Goal: Transaction & Acquisition: Obtain resource

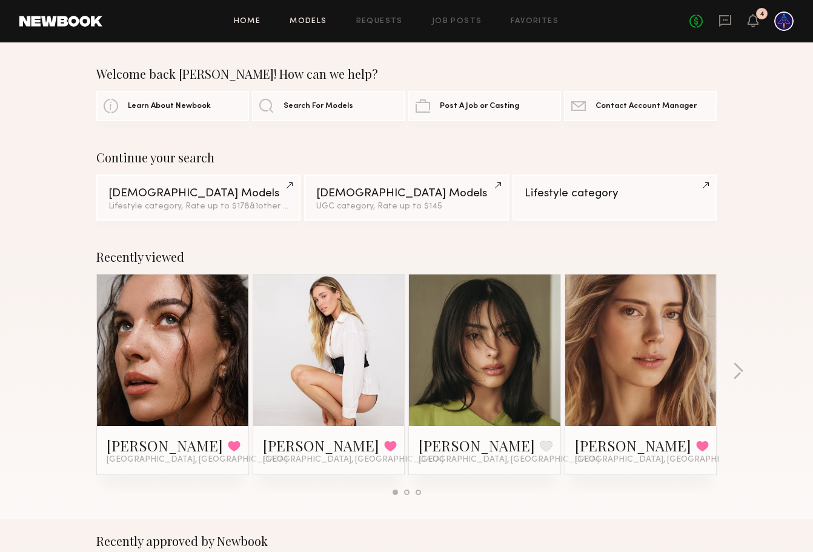
click at [314, 22] on link "Models" at bounding box center [308, 22] width 37 height 8
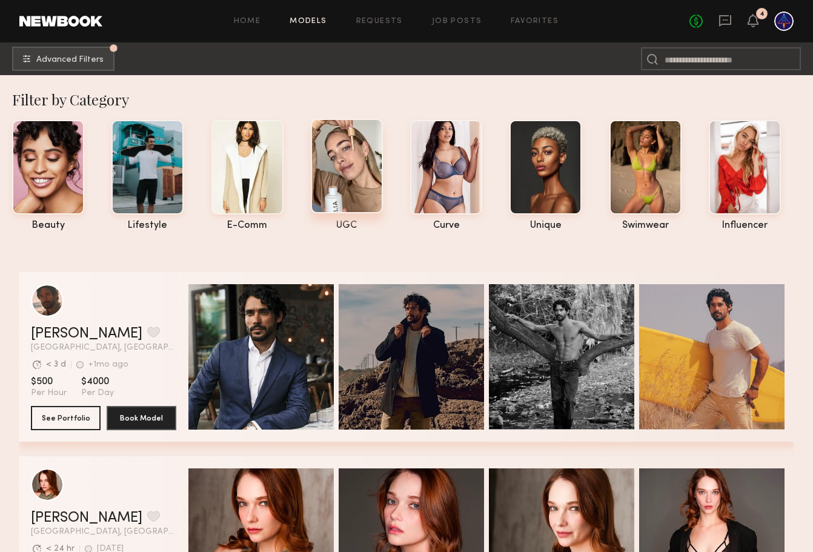
click at [357, 177] on div at bounding box center [347, 166] width 72 height 94
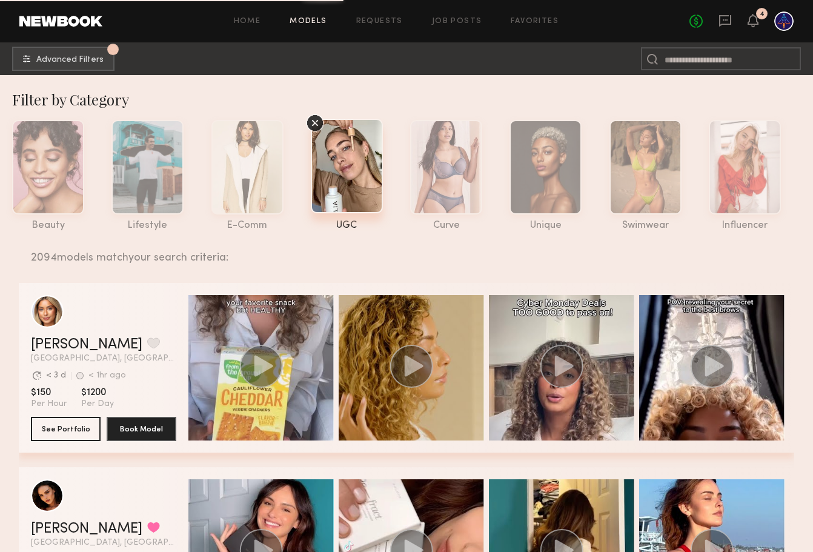
click at [352, 159] on div at bounding box center [347, 166] width 72 height 94
click at [310, 114] on icon at bounding box center [315, 123] width 18 height 18
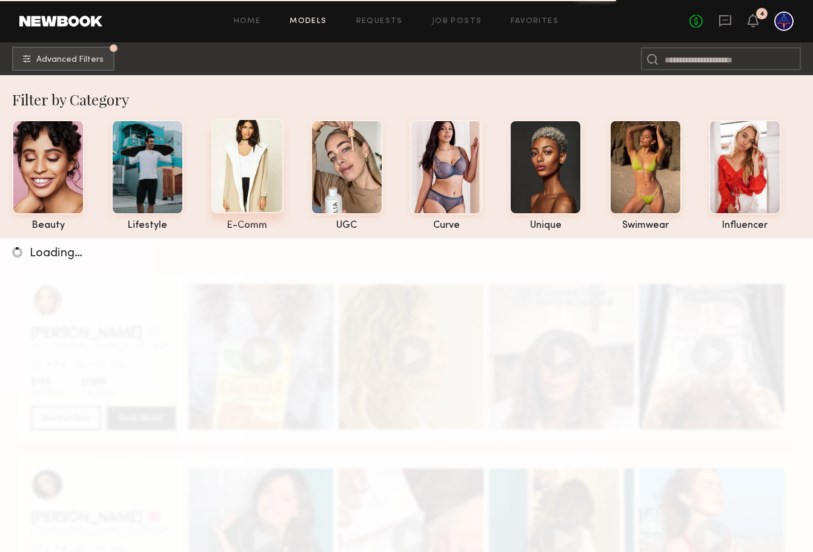
click at [243, 191] on div at bounding box center [247, 166] width 72 height 94
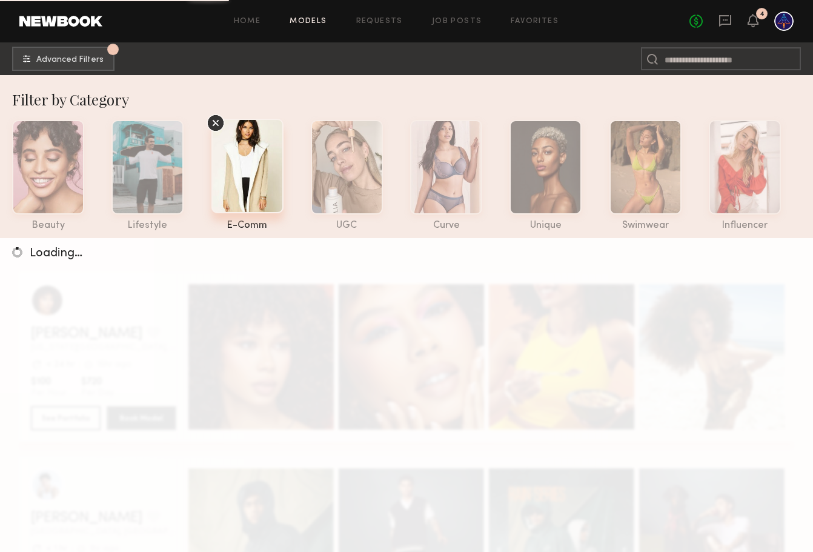
click at [253, 185] on div at bounding box center [247, 166] width 72 height 94
click at [161, 172] on div at bounding box center [147, 166] width 72 height 94
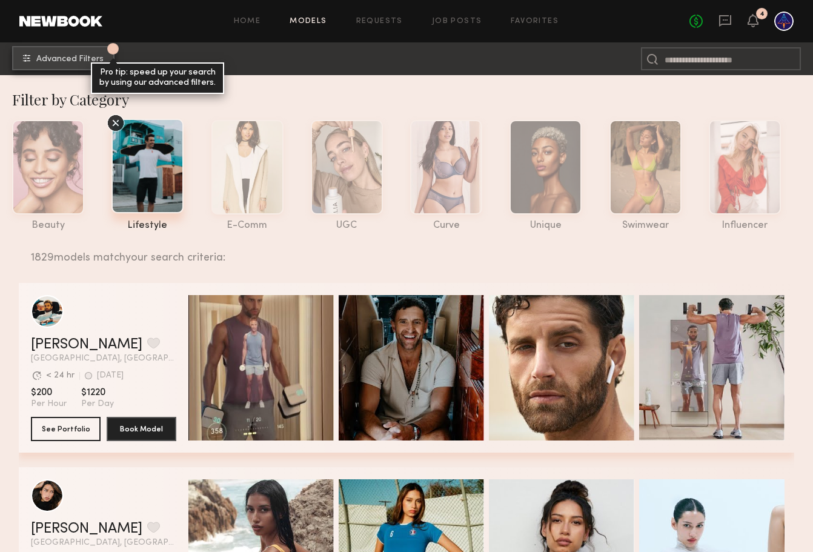
click at [71, 59] on span "Advanced Filters" at bounding box center [69, 59] width 67 height 8
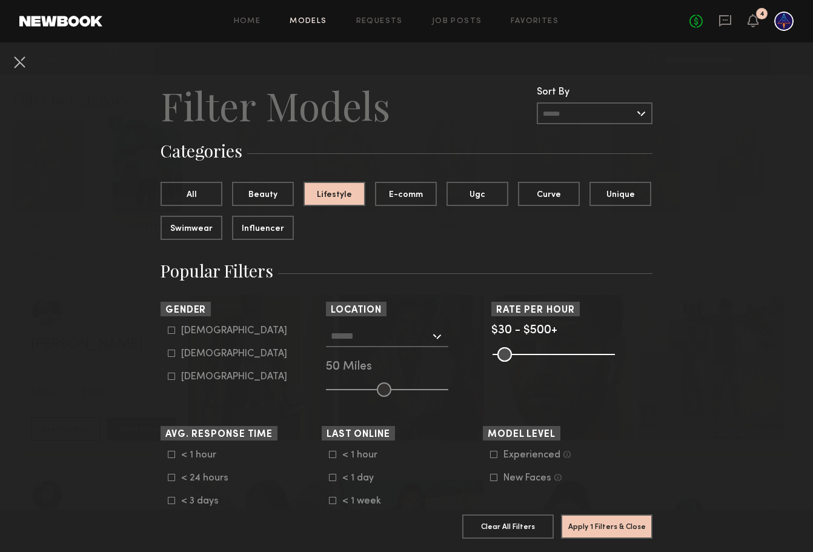
click at [176, 350] on label "Female" at bounding box center [227, 352] width 119 height 7
type input "**"
click at [394, 345] on input "text" at bounding box center [380, 335] width 99 height 21
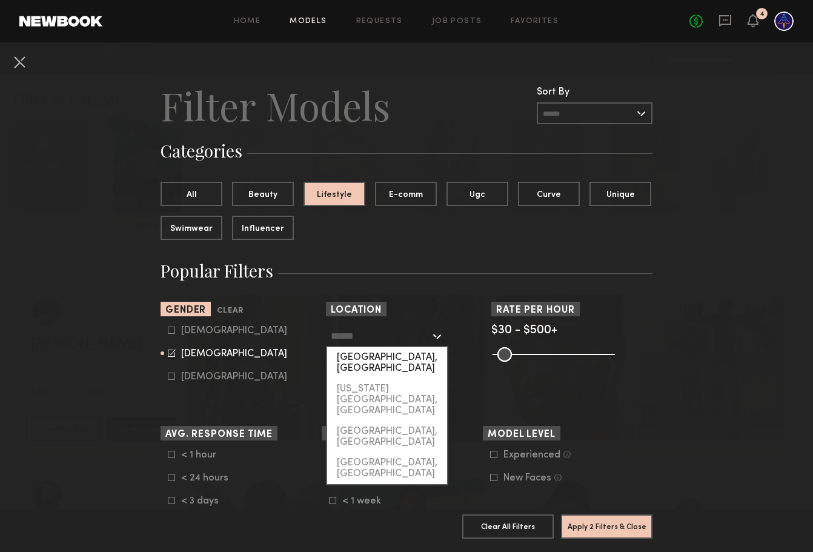
click at [391, 355] on div "Los Angeles, CA" at bounding box center [387, 362] width 120 height 31
type input "**********"
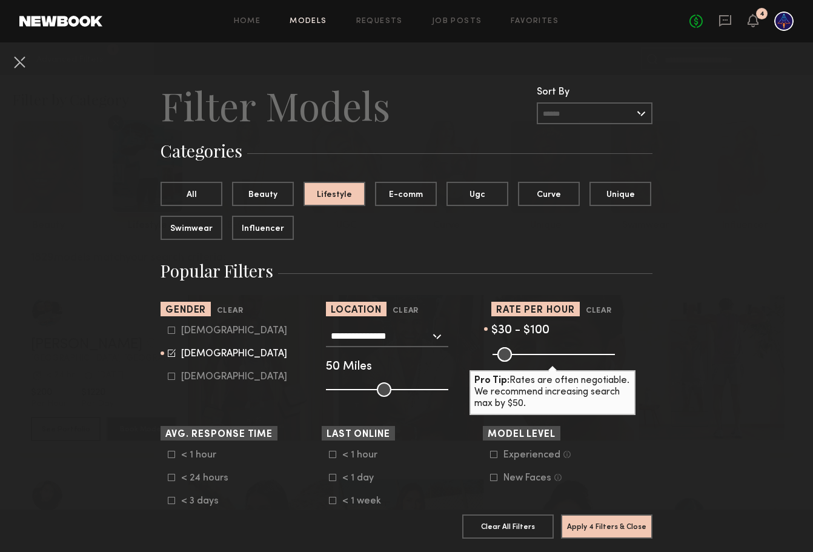
drag, startPoint x: 597, startPoint y: 351, endPoint x: 515, endPoint y: 367, distance: 82.8
type input "***"
click at [515, 362] on input "range" at bounding box center [553, 354] width 122 height 15
click at [619, 526] on button "Apply 4 Filters & Close" at bounding box center [606, 526] width 91 height 24
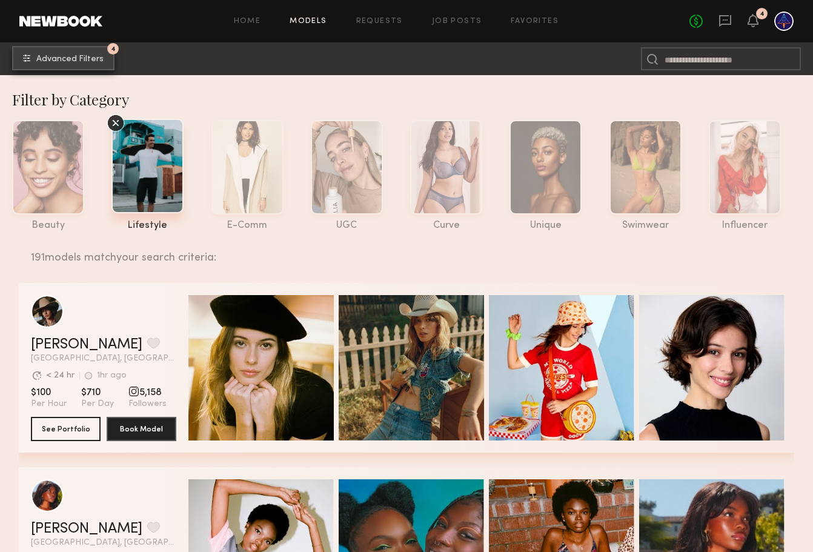
scroll to position [1, 0]
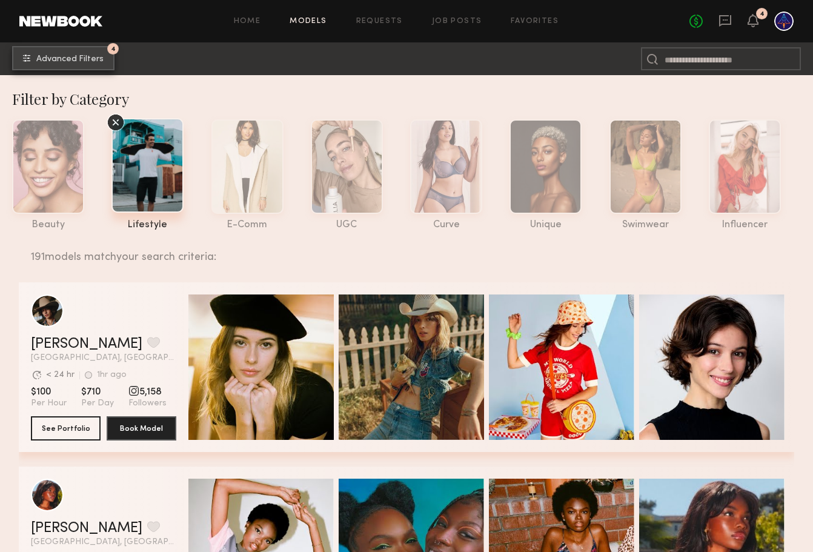
click at [69, 62] on span "Advanced Filters" at bounding box center [69, 59] width 67 height 8
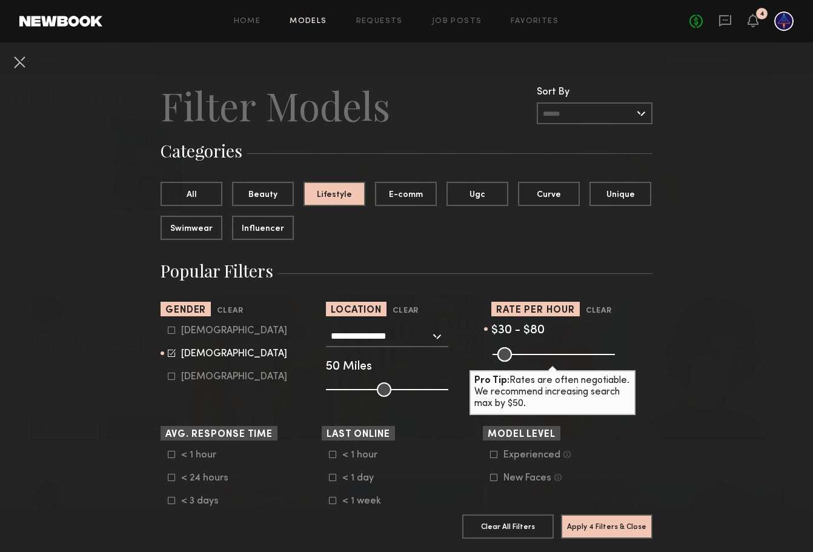
type input "**"
click at [511, 358] on input "range" at bounding box center [553, 354] width 122 height 15
click at [591, 525] on button "Apply 4 Filters & Close" at bounding box center [606, 526] width 91 height 24
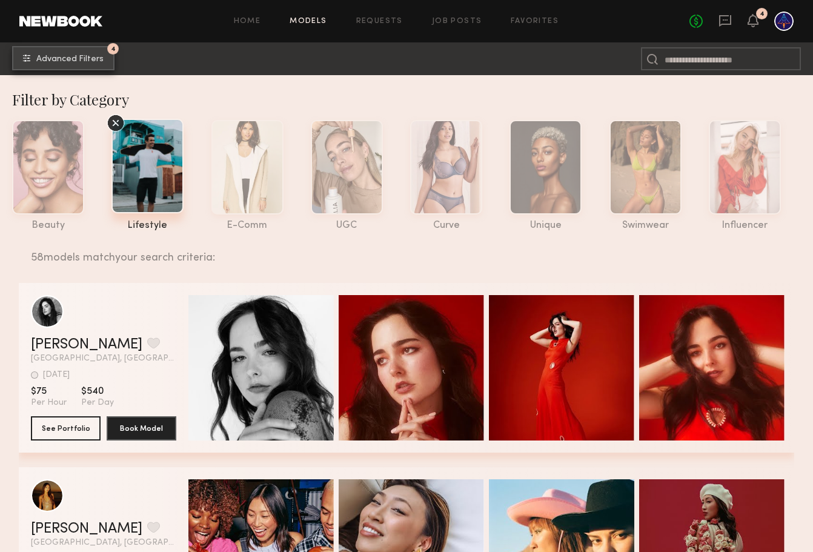
click at [58, 59] on span "Advanced Filters" at bounding box center [69, 59] width 67 height 8
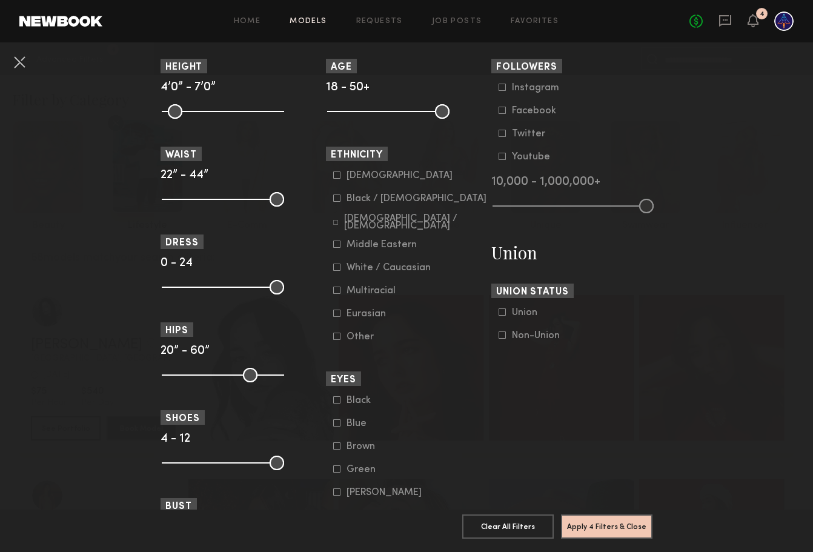
scroll to position [564, 0]
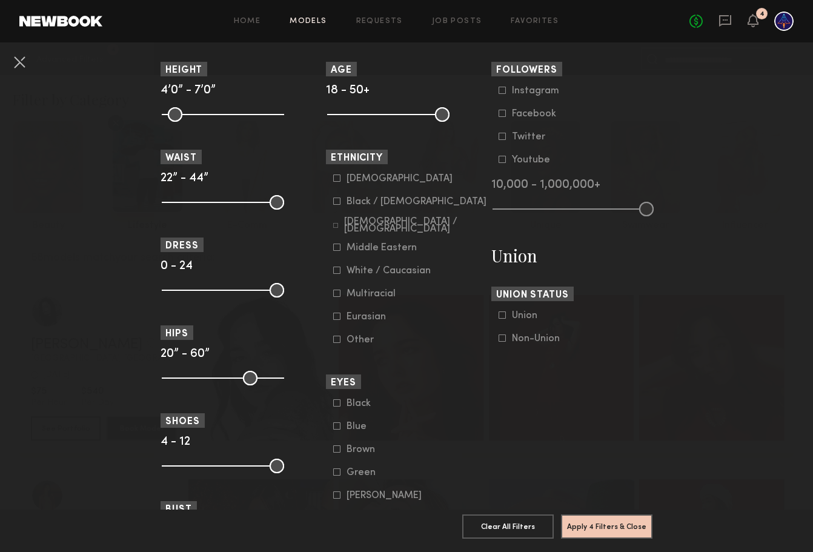
click at [336, 180] on icon at bounding box center [336, 177] width 7 height 7
click at [335, 223] on icon at bounding box center [335, 225] width 5 height 5
click at [334, 247] on icon at bounding box center [336, 246] width 7 height 7
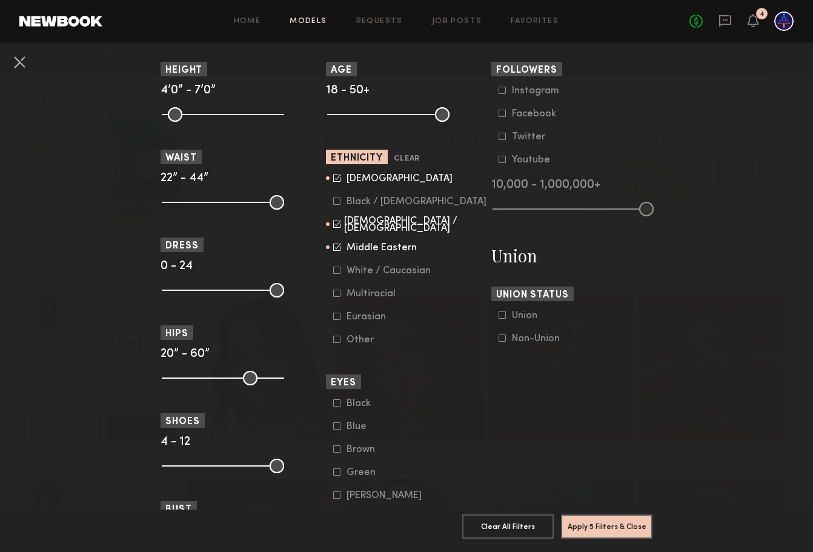
click at [340, 270] on label "White / Caucasian" at bounding box center [382, 270] width 98 height 7
click at [341, 292] on label "Multiracial" at bounding box center [364, 293] width 62 height 7
click at [339, 313] on icon at bounding box center [337, 316] width 7 height 7
click at [623, 531] on button "Apply 5 Filters & Close" at bounding box center [606, 526] width 91 height 24
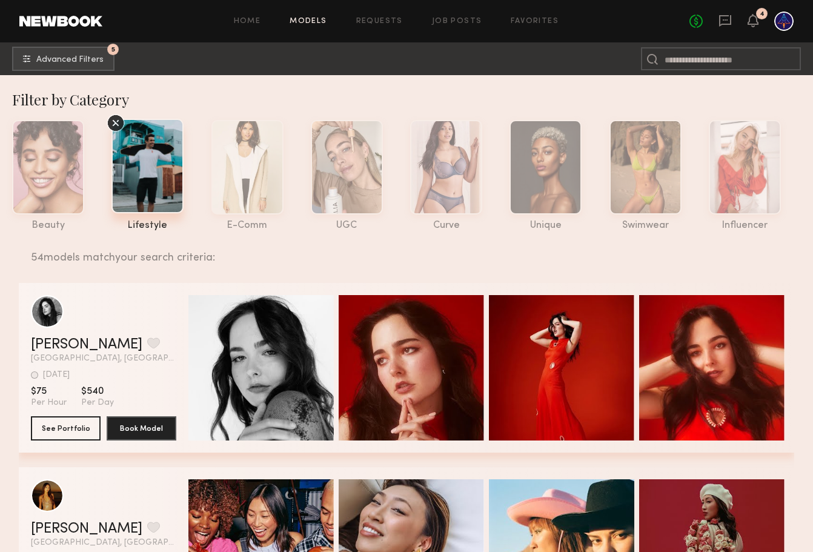
scroll to position [6, 0]
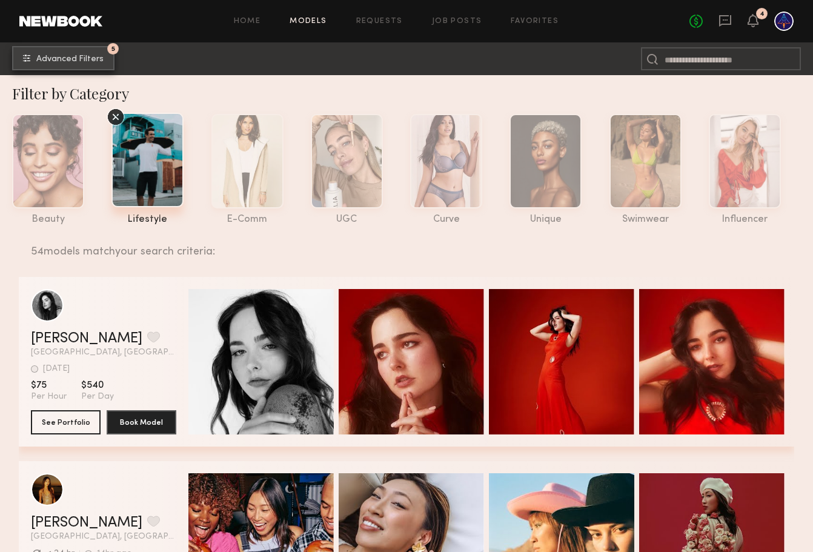
click at [85, 53] on button "5 Advanced Filters" at bounding box center [63, 58] width 102 height 24
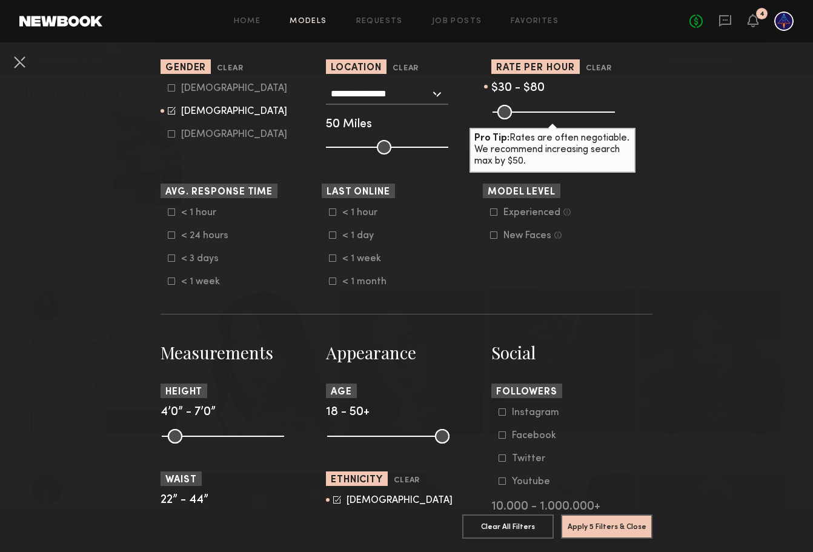
scroll to position [246, 0]
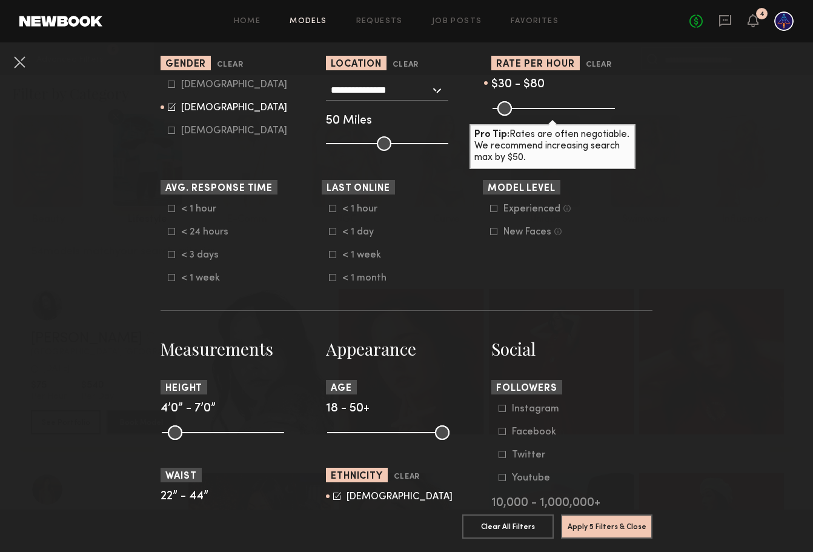
click at [331, 252] on icon at bounding box center [332, 254] width 7 height 7
click at [334, 231] on icon at bounding box center [332, 231] width 7 height 7
click at [334, 232] on icon at bounding box center [333, 231] width 8 height 8
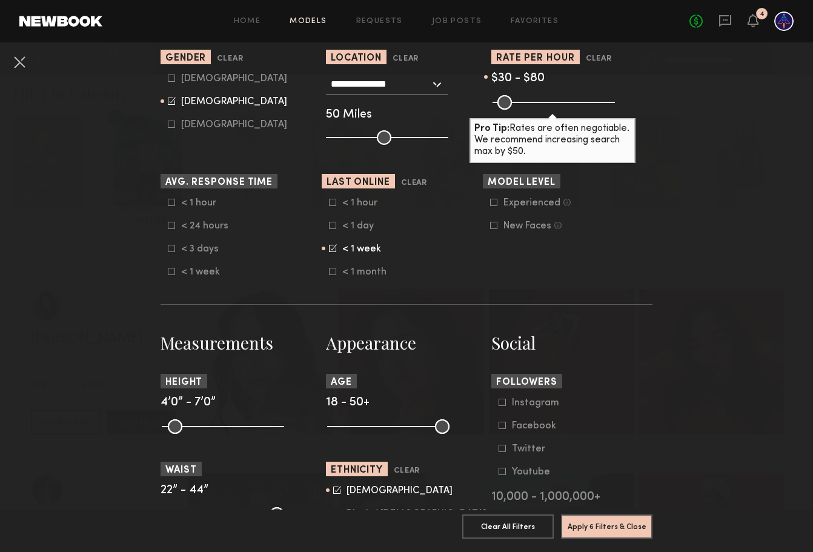
scroll to position [253, 0]
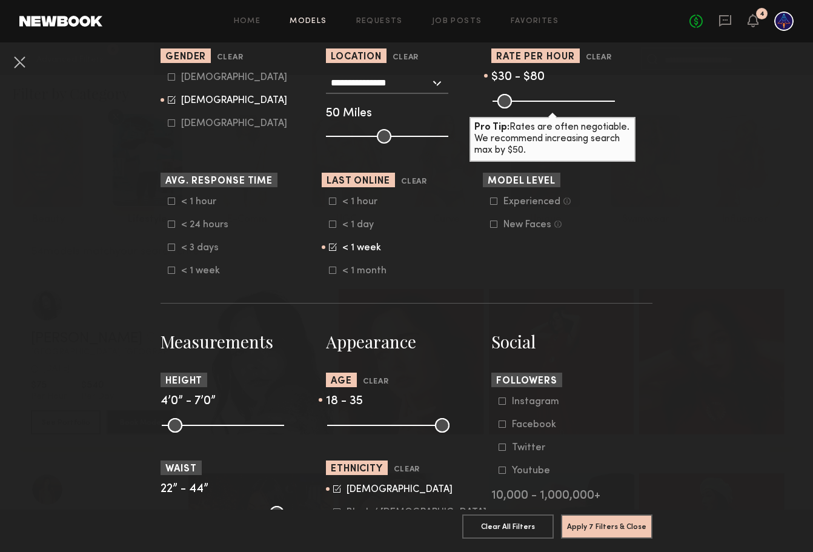
drag, startPoint x: 439, startPoint y: 423, endPoint x: 391, endPoint y: 434, distance: 48.9
click at [391, 432] on input "range" at bounding box center [388, 425] width 122 height 15
drag, startPoint x: 389, startPoint y: 423, endPoint x: 407, endPoint y: 423, distance: 18.2
type input "**"
click at [407, 423] on input "range" at bounding box center [388, 425] width 122 height 15
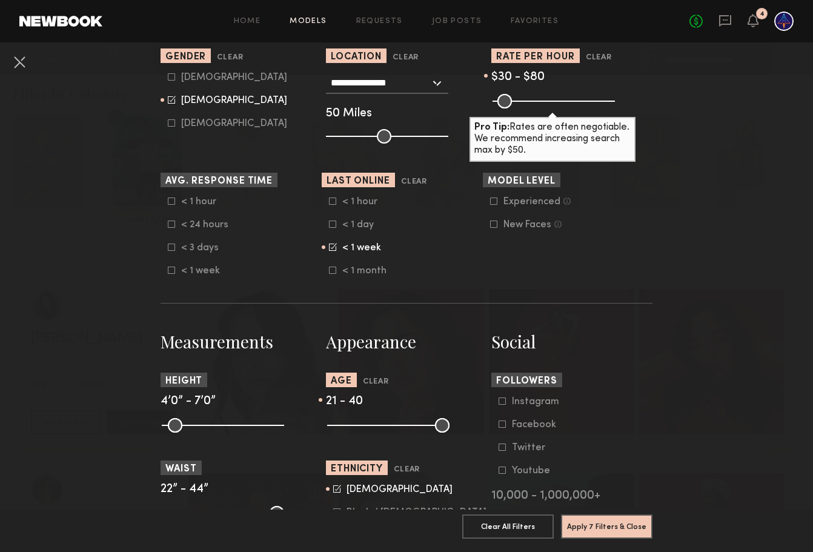
drag, startPoint x: 338, startPoint y: 426, endPoint x: 345, endPoint y: 429, distance: 8.1
type input "**"
click at [345, 429] on input "range" at bounding box center [388, 425] width 122 height 15
click at [623, 526] on button "Apply 7 Filters & Close" at bounding box center [606, 526] width 91 height 24
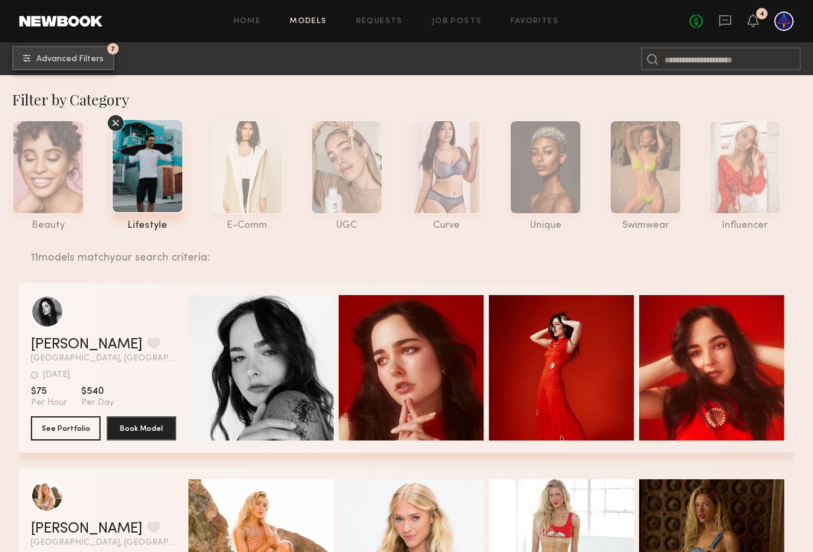
scroll to position [2, 0]
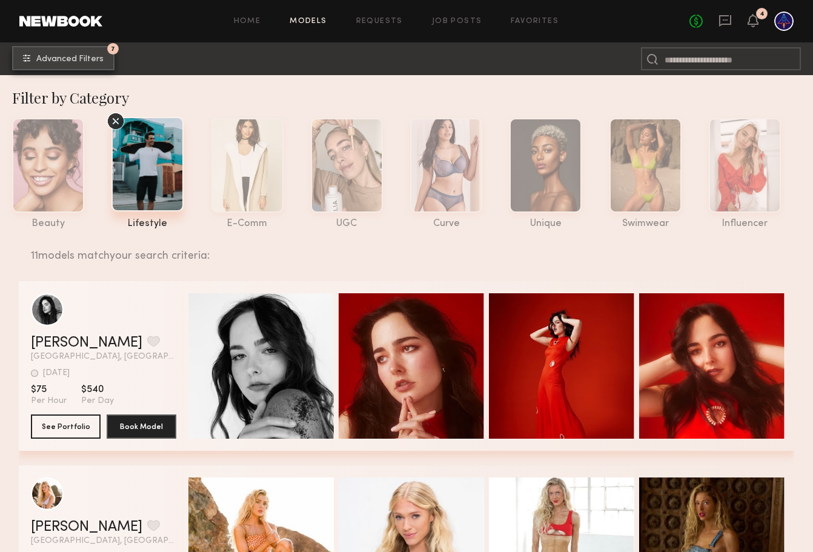
click at [74, 58] on span "Advanced Filters" at bounding box center [69, 59] width 67 height 8
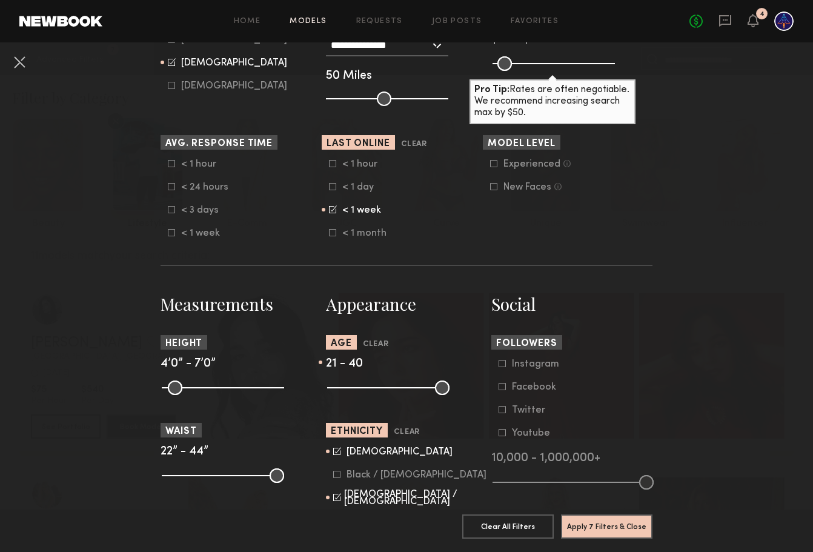
scroll to position [294, 0]
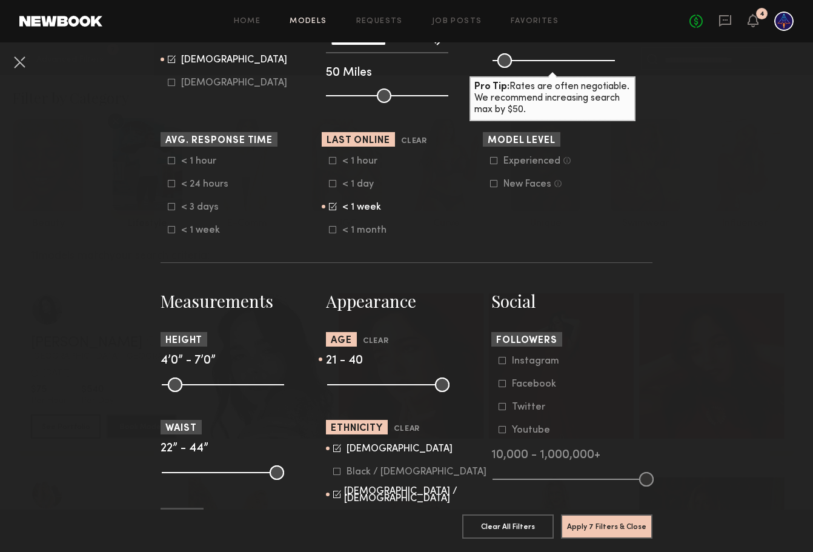
drag, startPoint x: 345, startPoint y: 389, endPoint x: 228, endPoint y: 381, distance: 116.6
type input "**"
click at [327, 381] on input "range" at bounding box center [388, 384] width 122 height 15
click at [605, 521] on button "Apply 7 Filters & Close" at bounding box center [606, 526] width 91 height 24
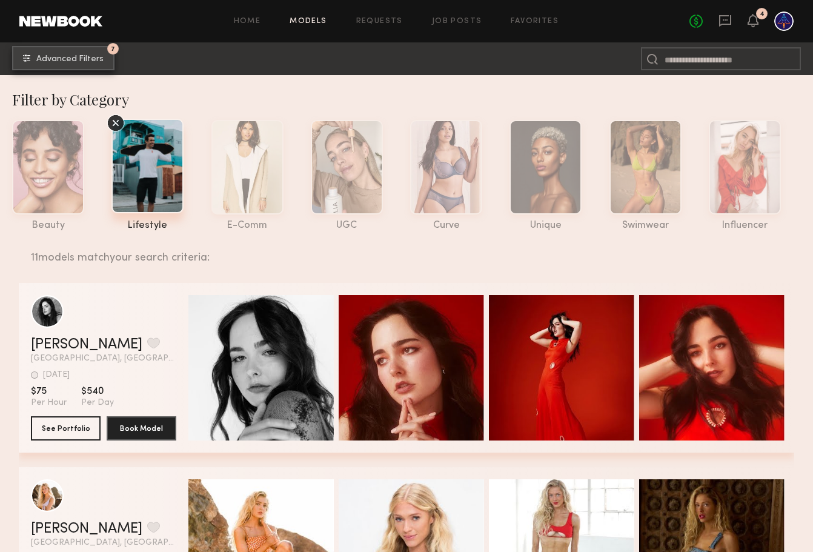
click at [81, 60] on span "Advanced Filters" at bounding box center [69, 59] width 67 height 8
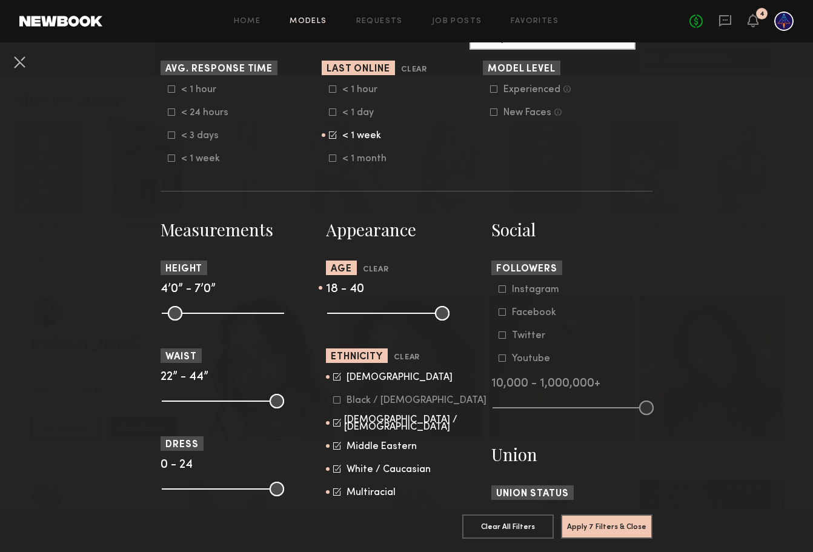
scroll to position [363, 0]
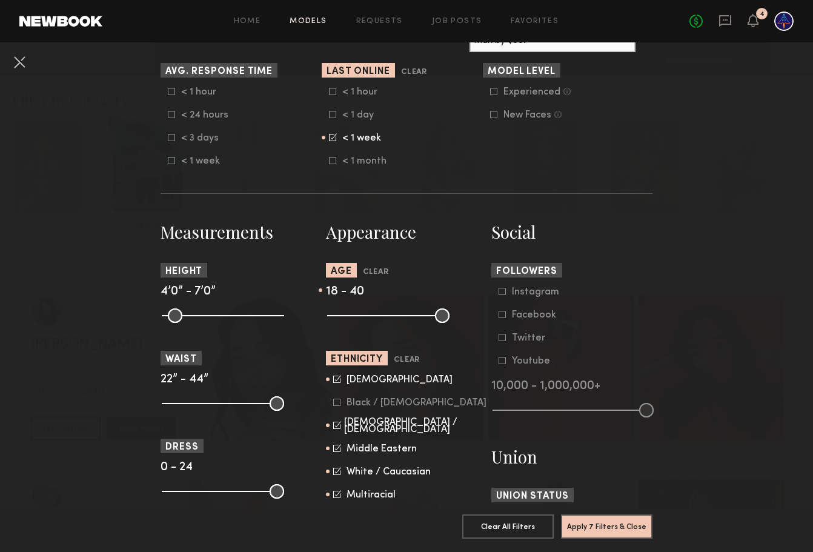
click at [331, 139] on icon at bounding box center [333, 137] width 8 height 8
click at [166, 137] on div "< 1 hour < 24 hours < 3 days < 1 week" at bounding box center [241, 127] width 161 height 80
click at [173, 138] on icon at bounding box center [171, 137] width 7 height 7
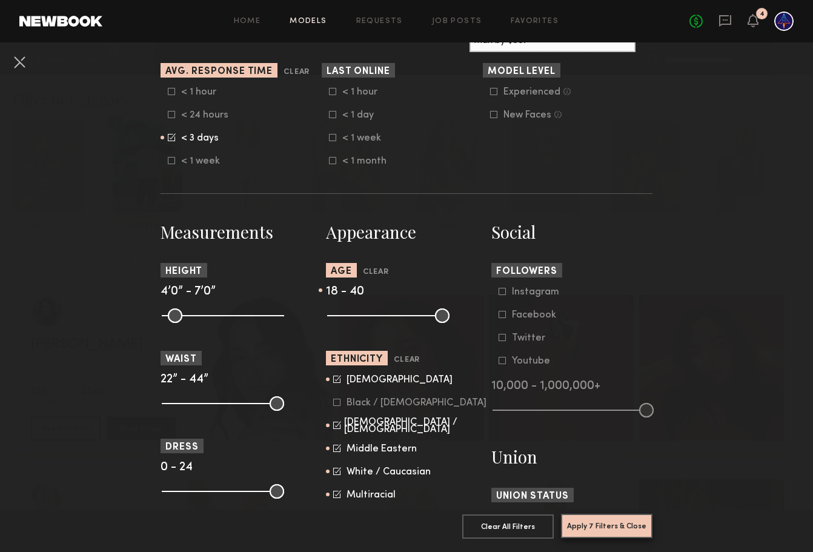
click at [613, 524] on button "Apply 7 Filters & Close" at bounding box center [606, 526] width 91 height 24
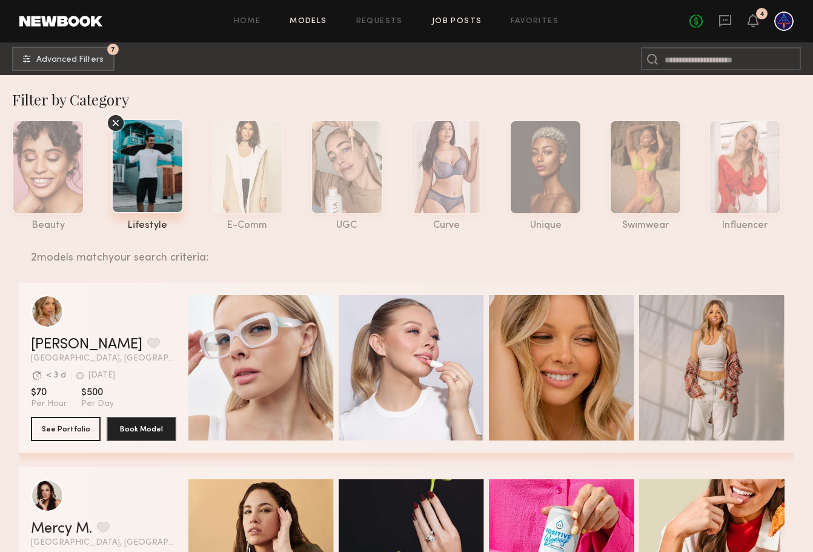
click at [452, 25] on link "Job Posts" at bounding box center [457, 22] width 50 height 8
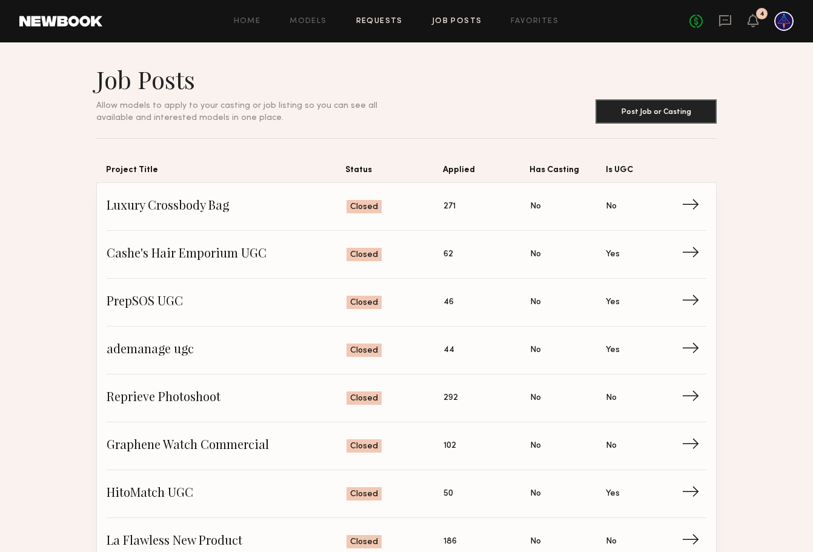
click at [384, 24] on link "Requests" at bounding box center [379, 22] width 47 height 8
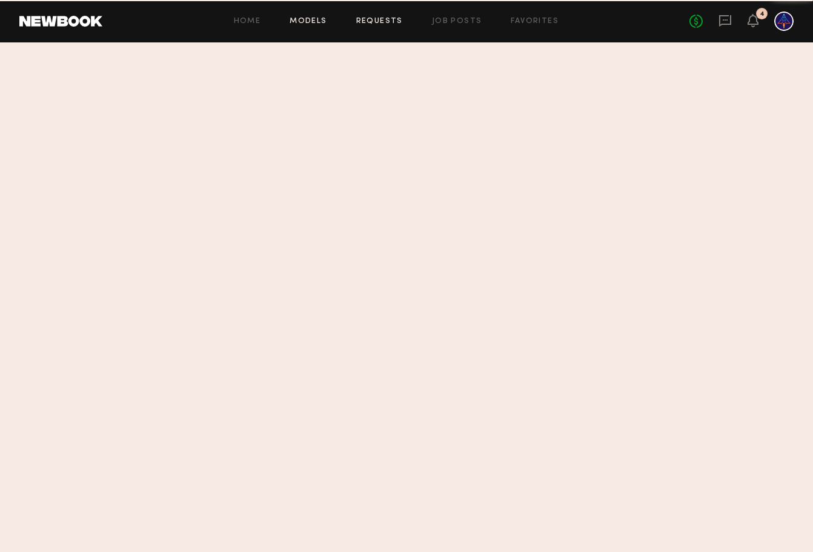
click at [323, 22] on link "Models" at bounding box center [308, 22] width 37 height 8
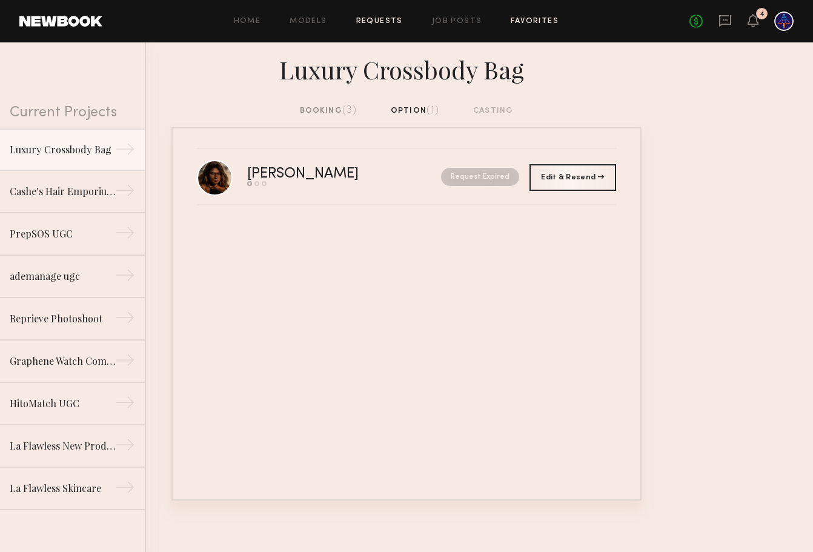
click at [531, 23] on link "Favorites" at bounding box center [535, 22] width 48 height 8
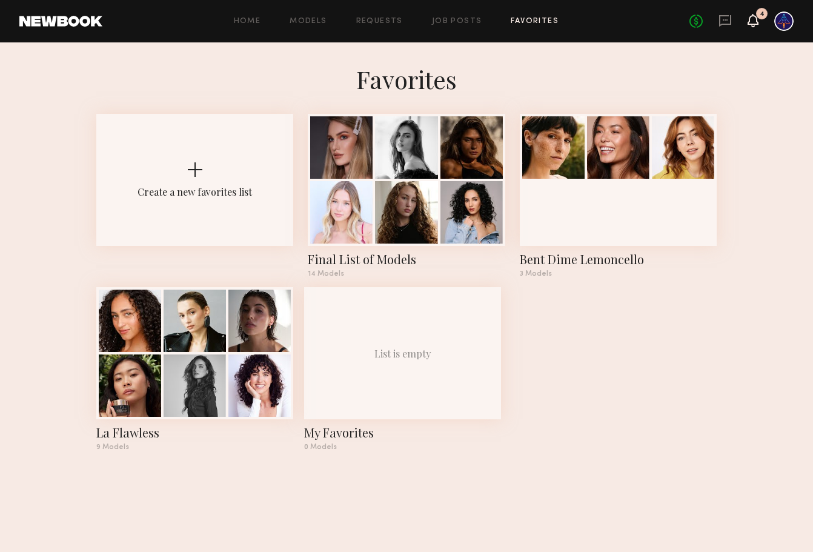
click at [752, 20] on icon at bounding box center [753, 20] width 10 height 8
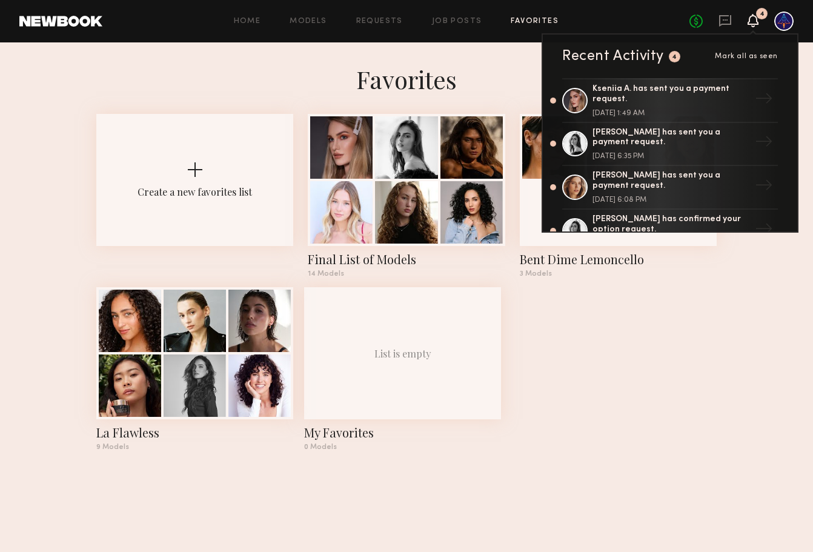
click at [752, 20] on icon at bounding box center [753, 20] width 10 height 8
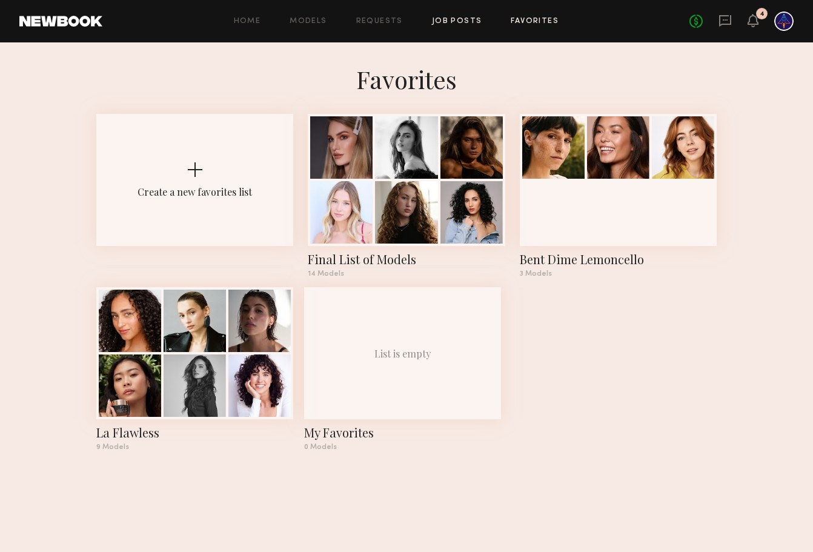
click at [457, 23] on link "Job Posts" at bounding box center [457, 22] width 50 height 8
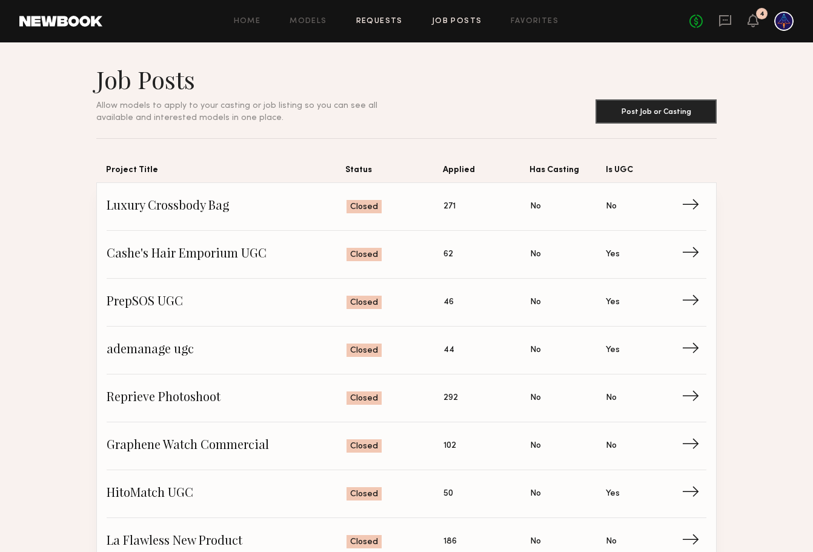
click at [386, 20] on link "Requests" at bounding box center [379, 22] width 47 height 8
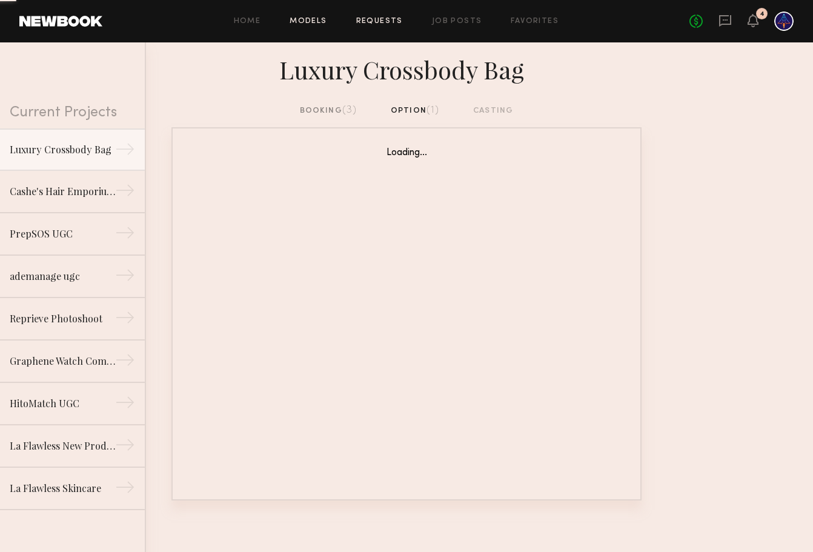
click at [296, 21] on link "Models" at bounding box center [308, 22] width 37 height 8
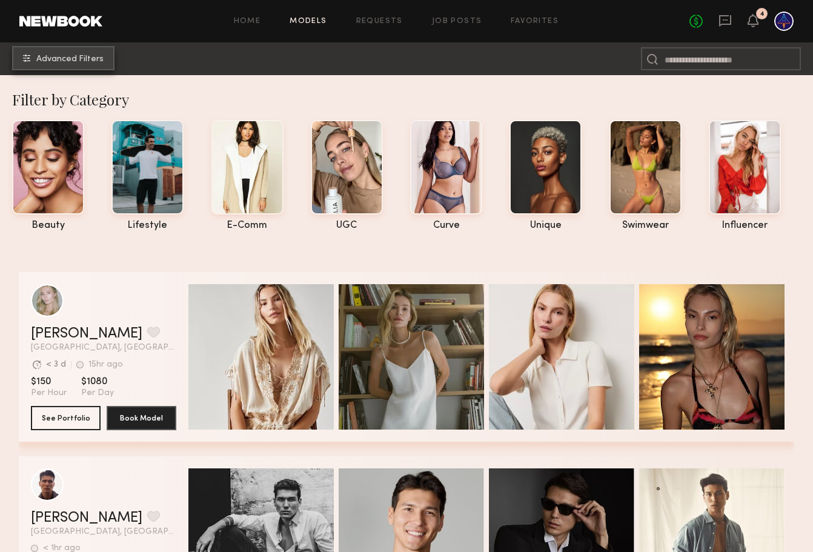
click at [60, 56] on span "Advanced Filters" at bounding box center [69, 59] width 67 height 8
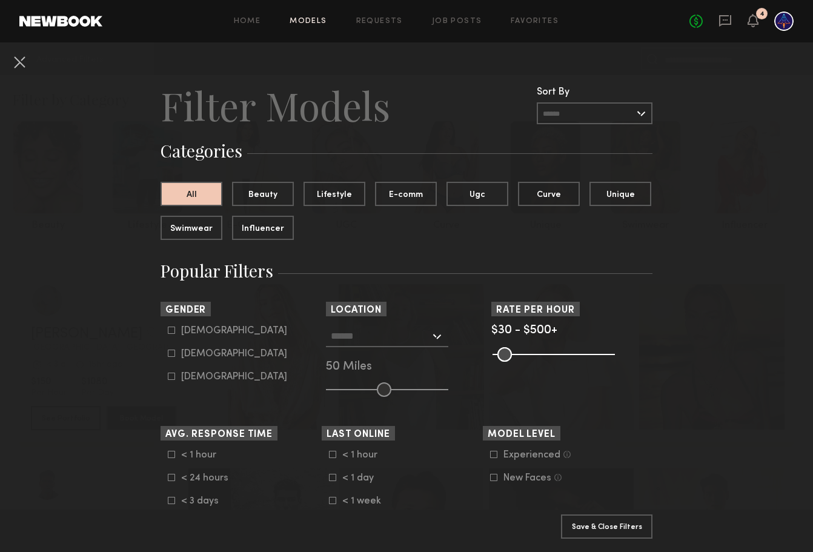
scroll to position [71, 0]
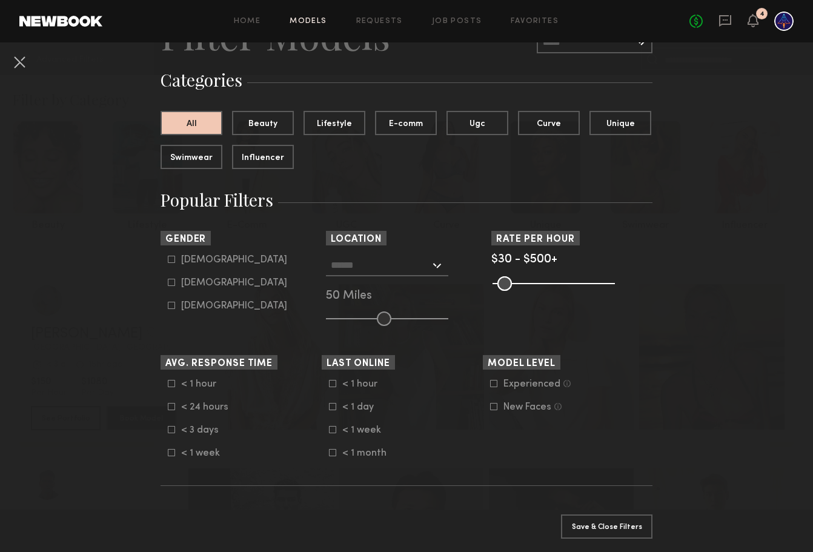
click at [386, 270] on input "text" at bounding box center [380, 264] width 99 height 21
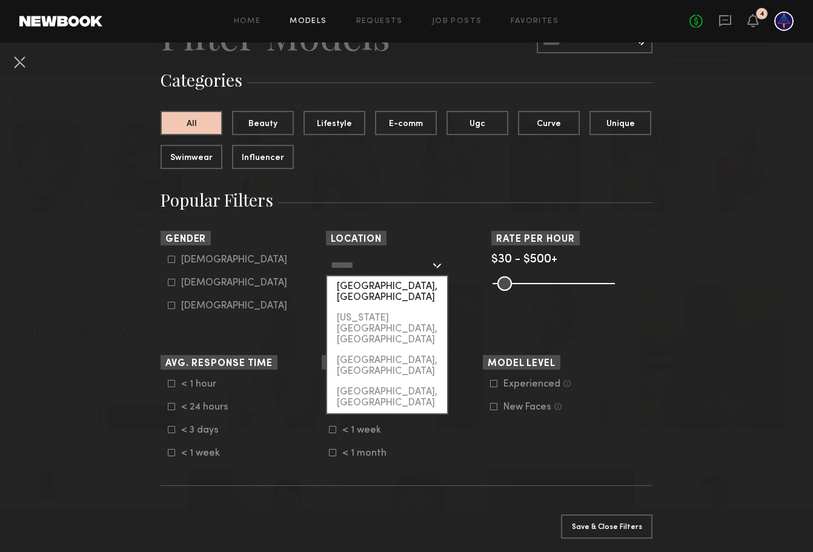
click at [382, 282] on div "Los Angeles, CA" at bounding box center [387, 291] width 120 height 31
type input "**********"
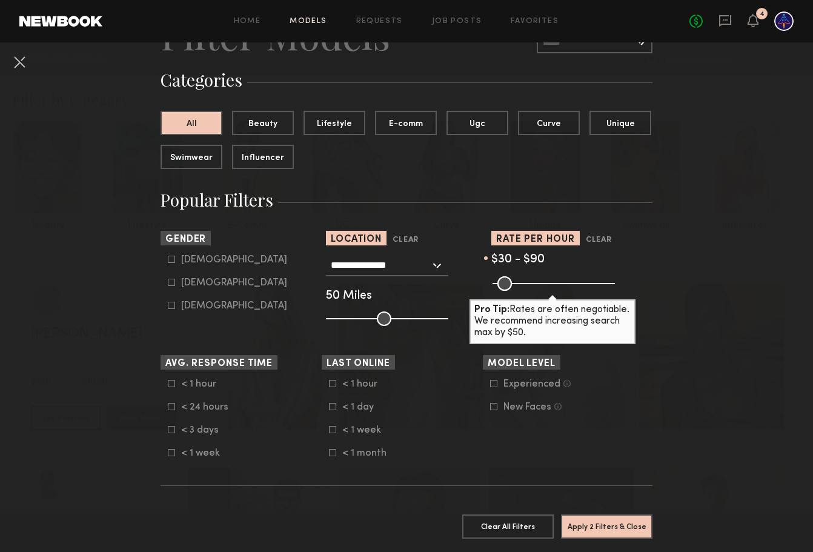
drag, startPoint x: 611, startPoint y: 283, endPoint x: 513, endPoint y: 311, distance: 101.4
type input "**"
click at [513, 291] on input "range" at bounding box center [553, 283] width 122 height 15
click at [170, 280] on icon at bounding box center [171, 282] width 7 height 7
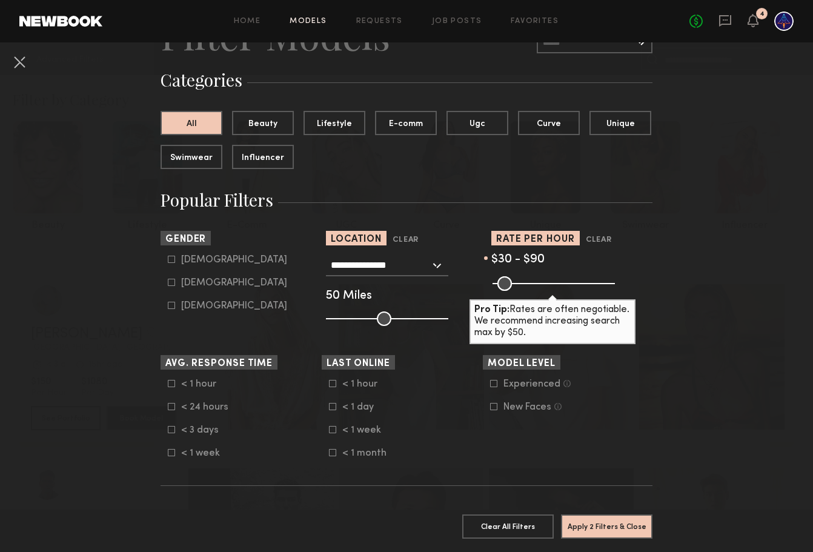
type input "**"
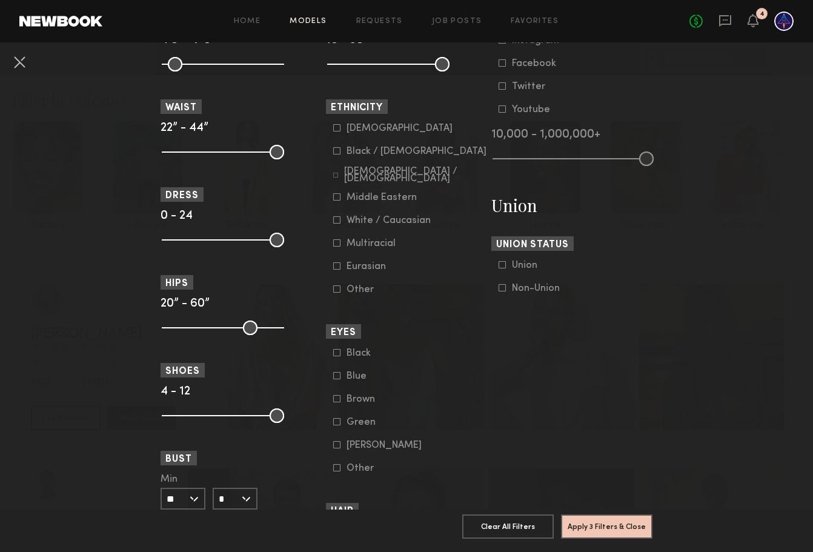
scroll to position [608, 0]
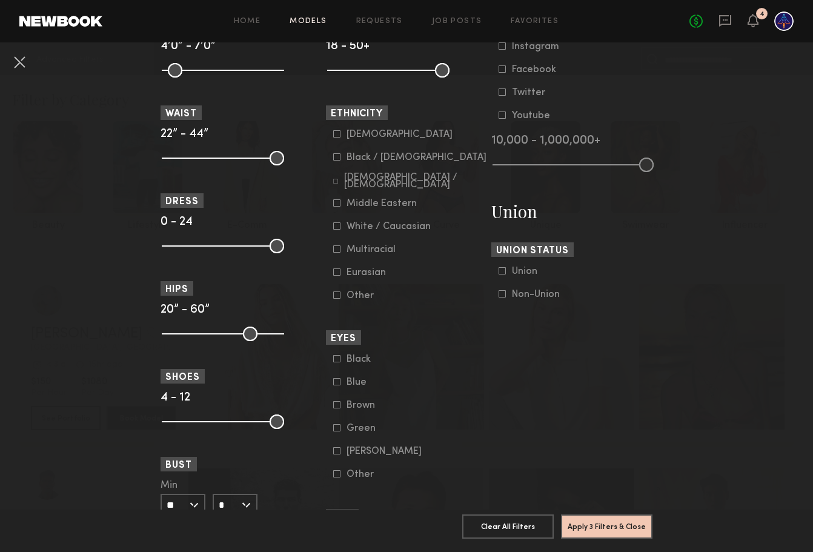
drag, startPoint x: 339, startPoint y: 272, endPoint x: 340, endPoint y: 265, distance: 6.8
click at [339, 271] on icon at bounding box center [336, 271] width 7 height 7
click at [338, 248] on icon at bounding box center [336, 248] width 7 height 7
click at [337, 205] on icon at bounding box center [336, 202] width 7 height 7
click at [337, 179] on icon at bounding box center [335, 181] width 4 height 4
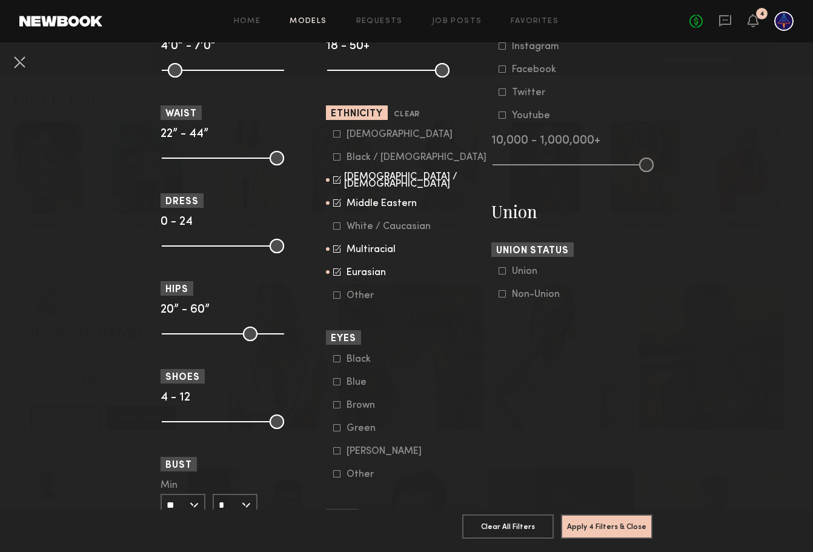
click at [338, 226] on icon at bounding box center [336, 225] width 7 height 7
click at [336, 129] on common-framework-checkbox "Asian" at bounding box center [410, 134] width 154 height 11
click at [340, 134] on label "Asian" at bounding box center [392, 133] width 119 height 7
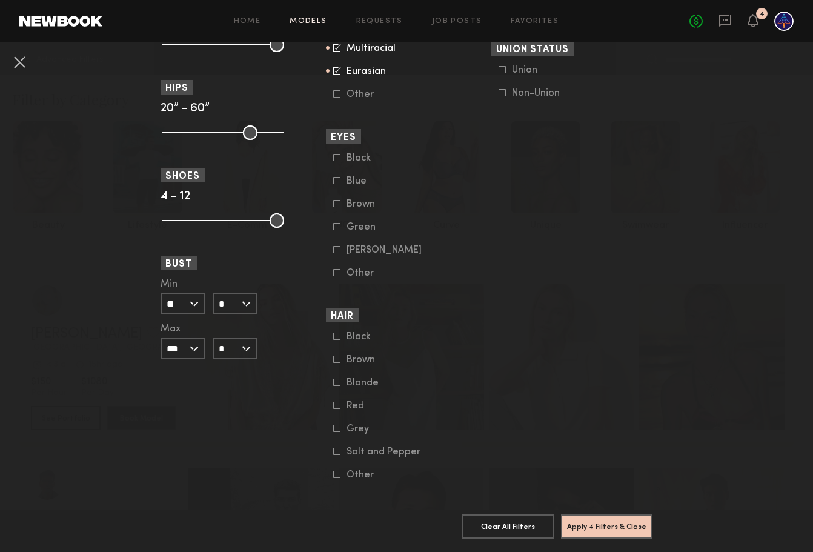
scroll to position [819, 0]
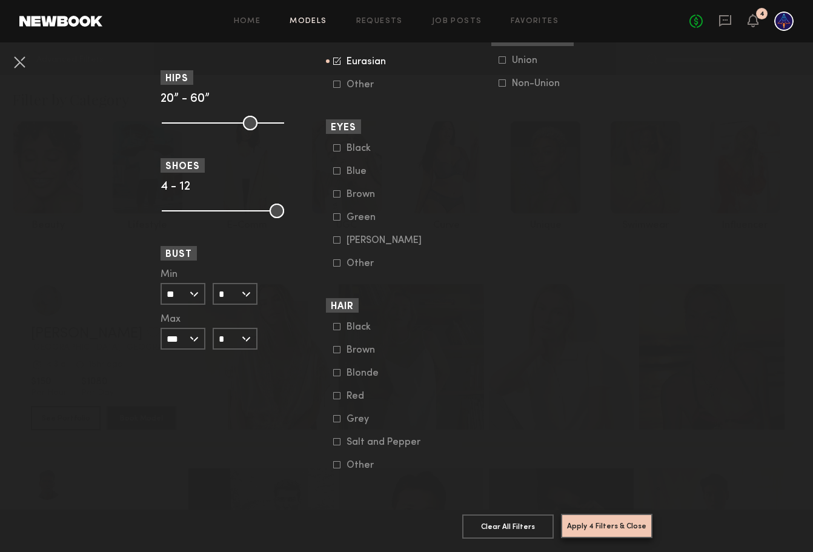
click at [600, 528] on button "Apply 4 Filters & Close" at bounding box center [606, 526] width 91 height 24
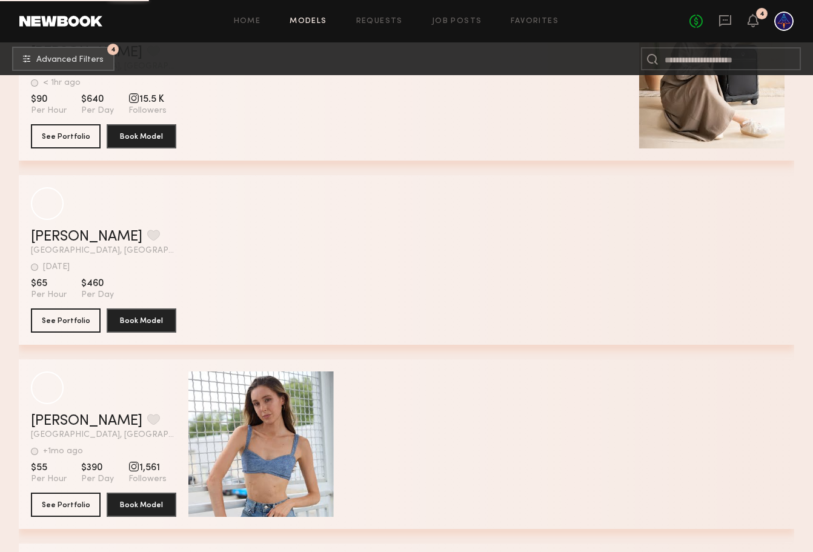
scroll to position [15229, 0]
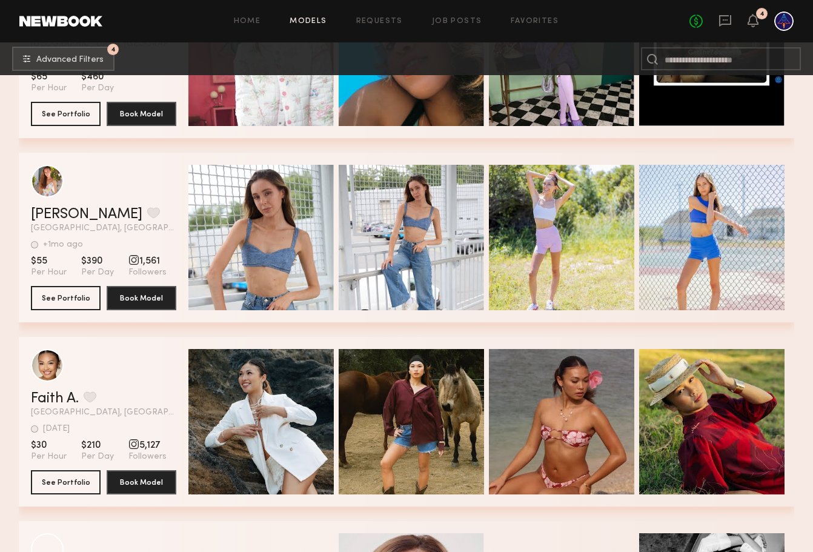
click at [70, 205] on header "Annabelle O. Favorite Los Angeles, CA +1mo ago Last Online View Portfolio" at bounding box center [103, 199] width 145 height 68
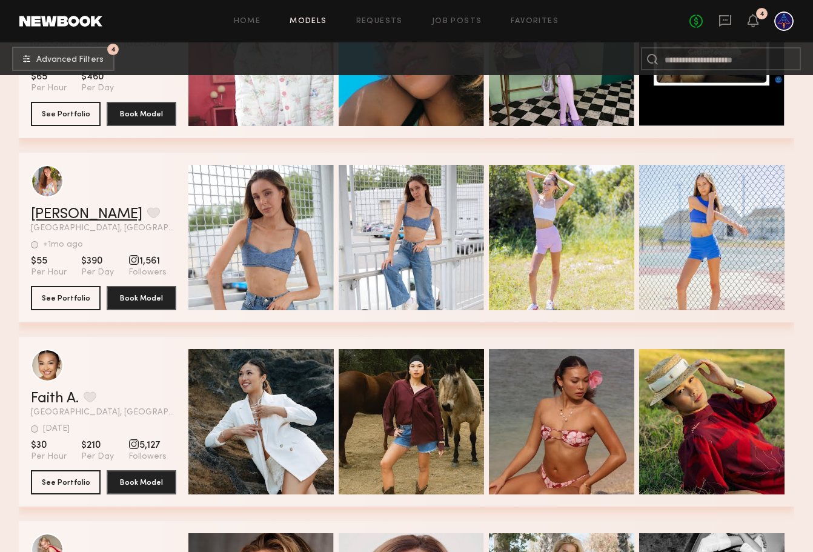
click at [67, 209] on link "[PERSON_NAME]" at bounding box center [86, 214] width 111 height 15
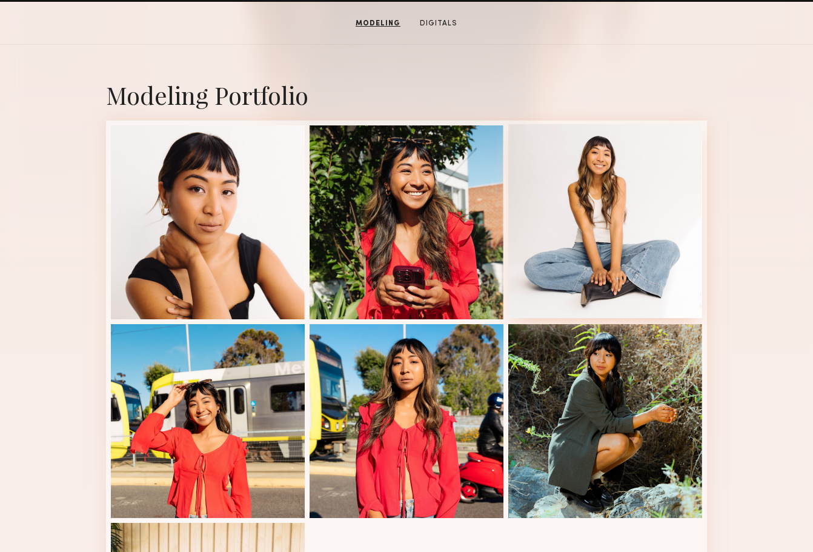
scroll to position [230, 0]
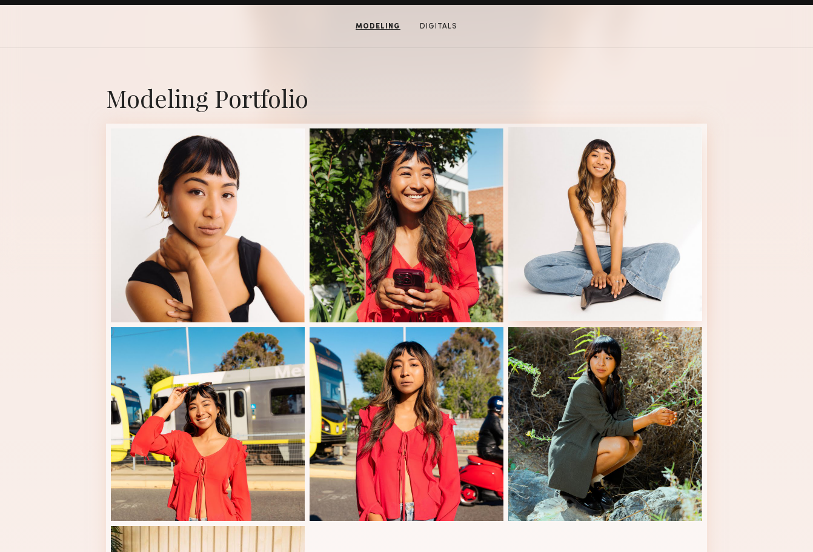
click at [607, 172] on div at bounding box center [605, 224] width 194 height 194
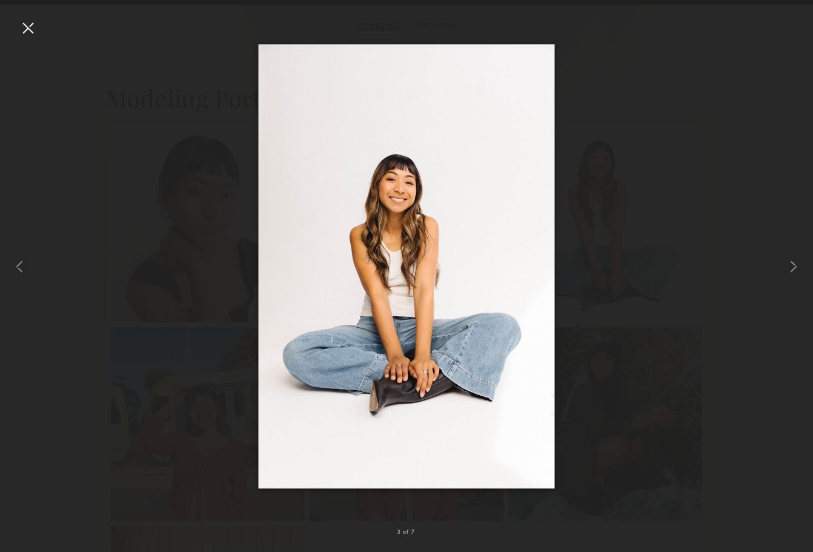
drag, startPoint x: 26, startPoint y: 27, endPoint x: 260, endPoint y: 316, distance: 372.1
click at [27, 27] on div at bounding box center [27, 27] width 19 height 19
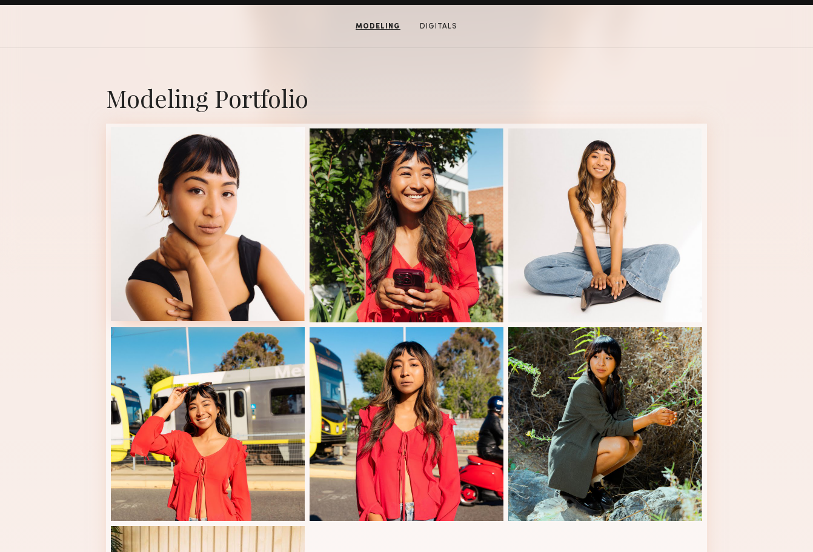
click at [214, 260] on div at bounding box center [208, 224] width 194 height 194
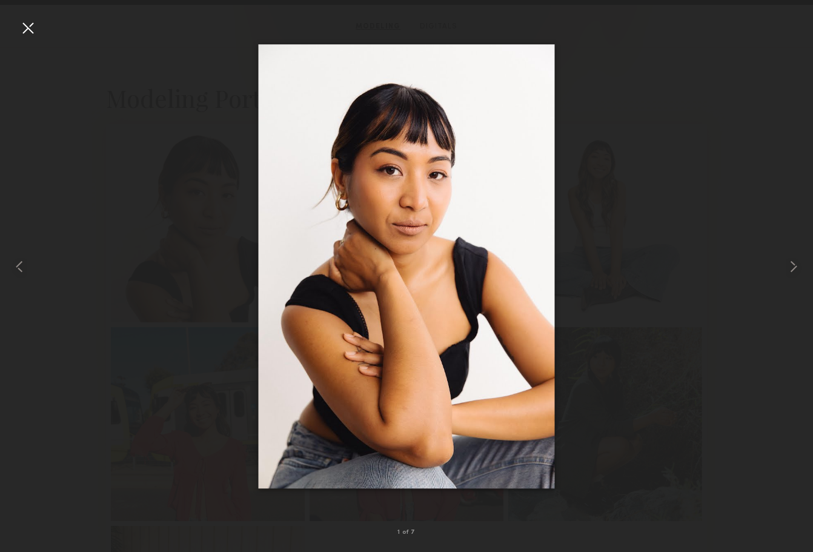
click at [34, 30] on div at bounding box center [27, 27] width 19 height 19
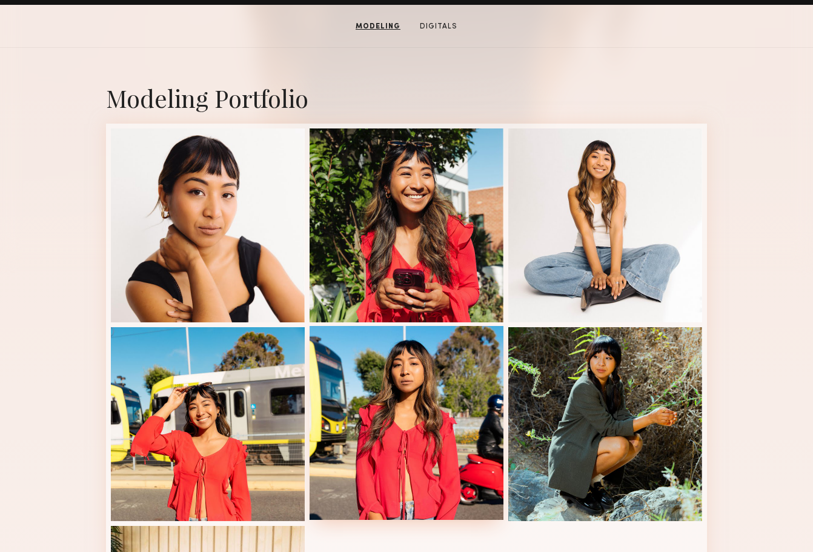
click at [411, 432] on div at bounding box center [407, 423] width 194 height 194
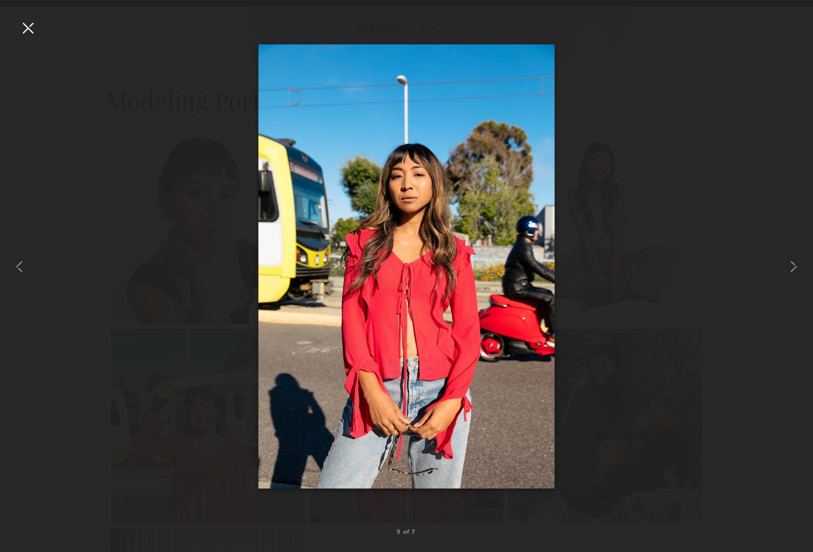
click at [27, 25] on div at bounding box center [27, 27] width 19 height 19
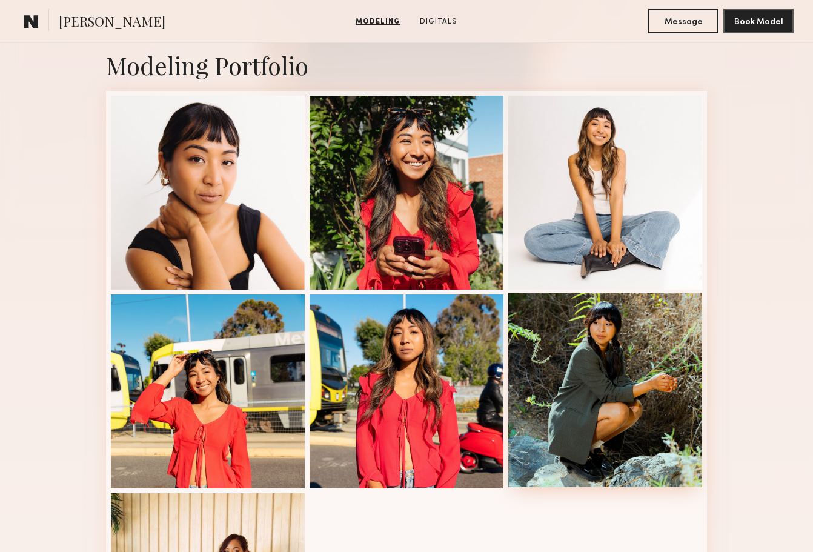
scroll to position [270, 0]
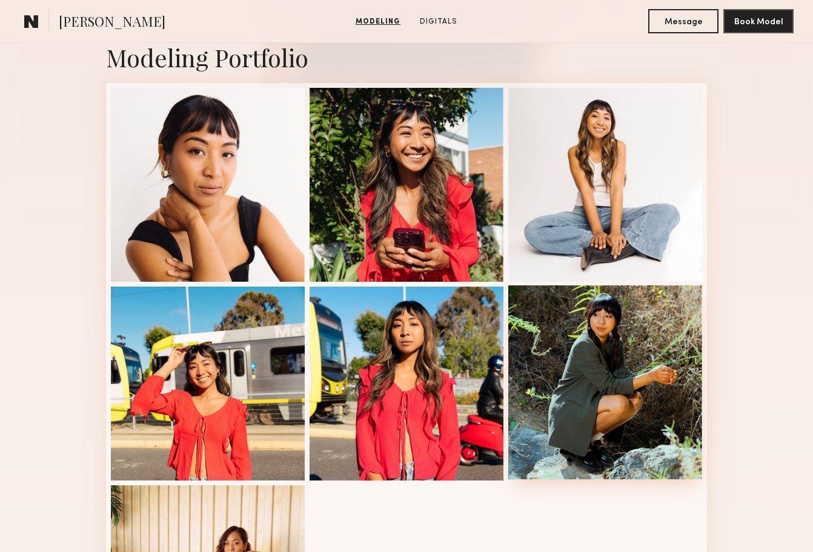
click at [595, 406] on div at bounding box center [605, 382] width 194 height 194
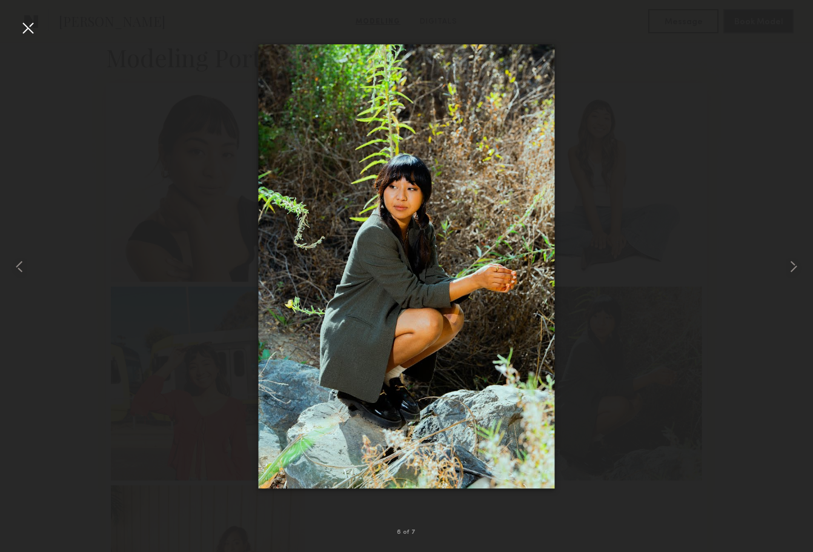
click at [30, 19] on div at bounding box center [27, 27] width 19 height 19
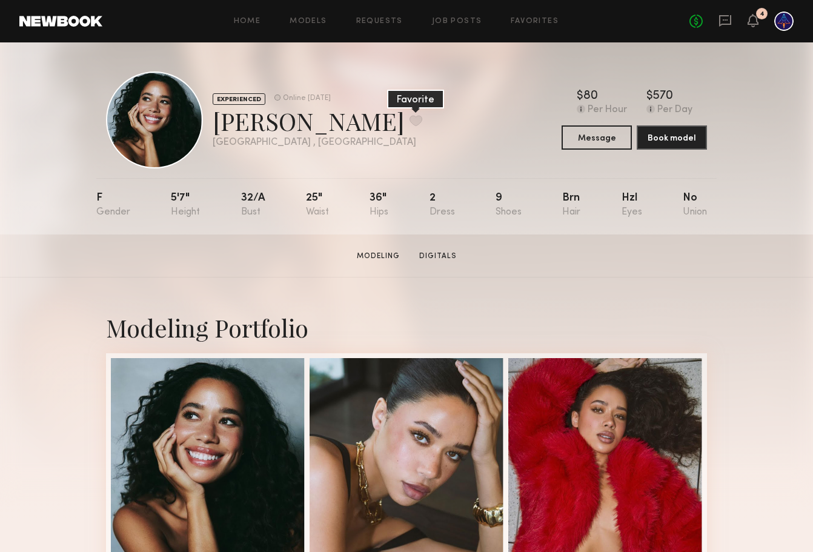
click at [409, 122] on button at bounding box center [415, 120] width 13 height 11
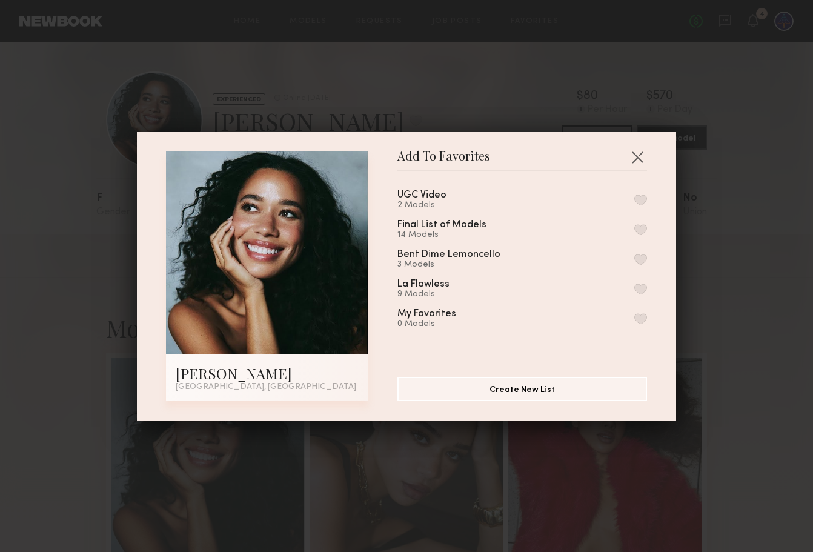
click at [644, 196] on button "button" at bounding box center [640, 199] width 13 height 11
click at [636, 157] on button "button" at bounding box center [636, 156] width 19 height 19
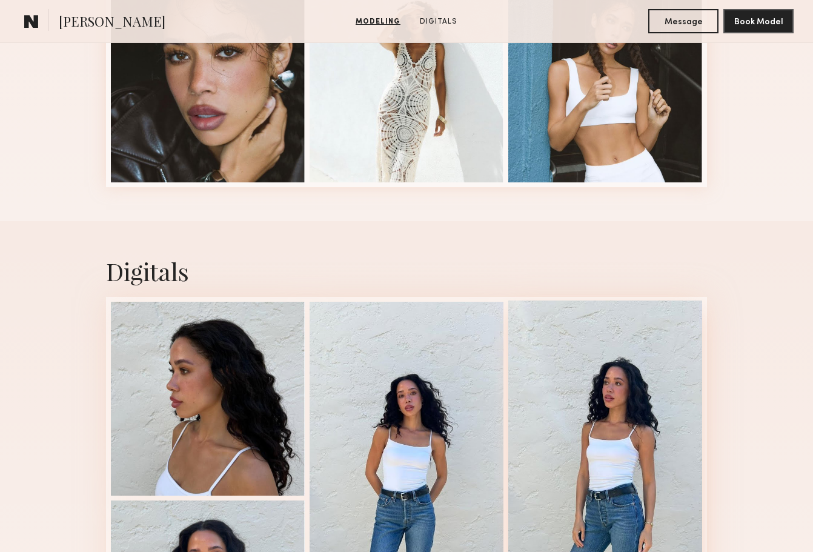
scroll to position [732, 0]
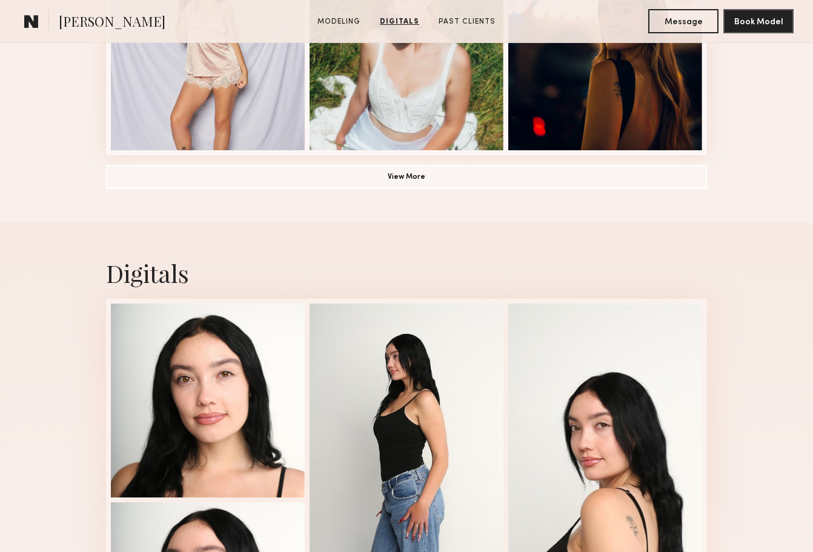
scroll to position [975, 0]
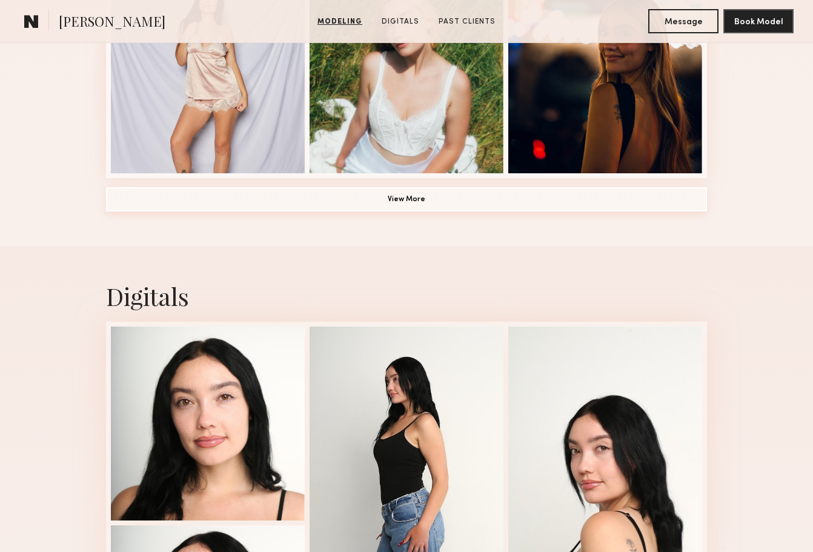
click at [414, 199] on button "View More" at bounding box center [406, 199] width 601 height 24
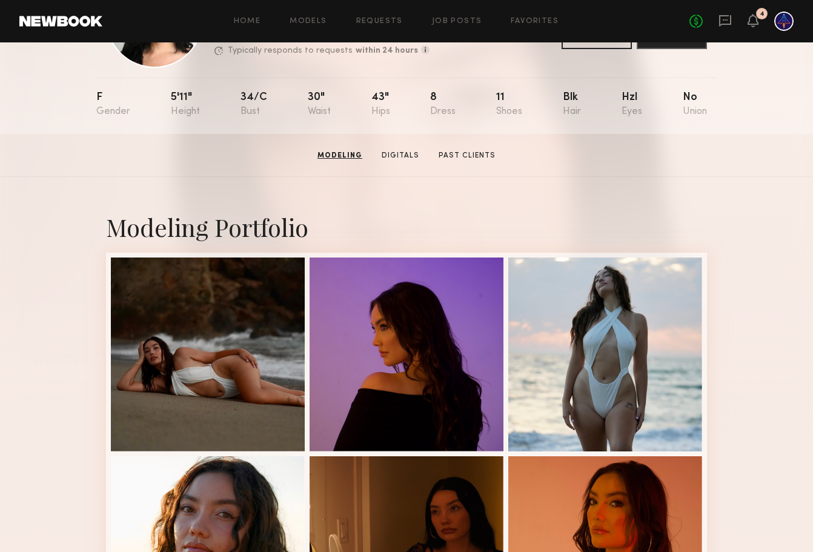
scroll to position [0, 0]
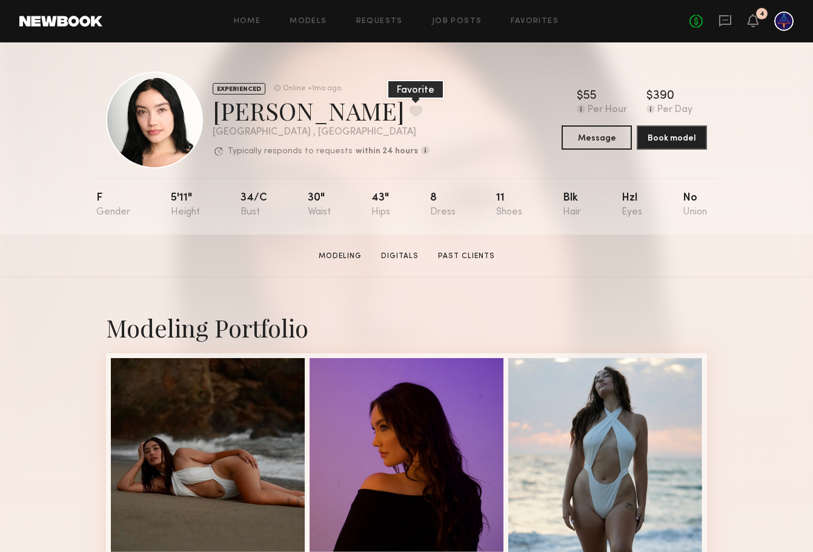
click at [409, 116] on button at bounding box center [415, 110] width 13 height 11
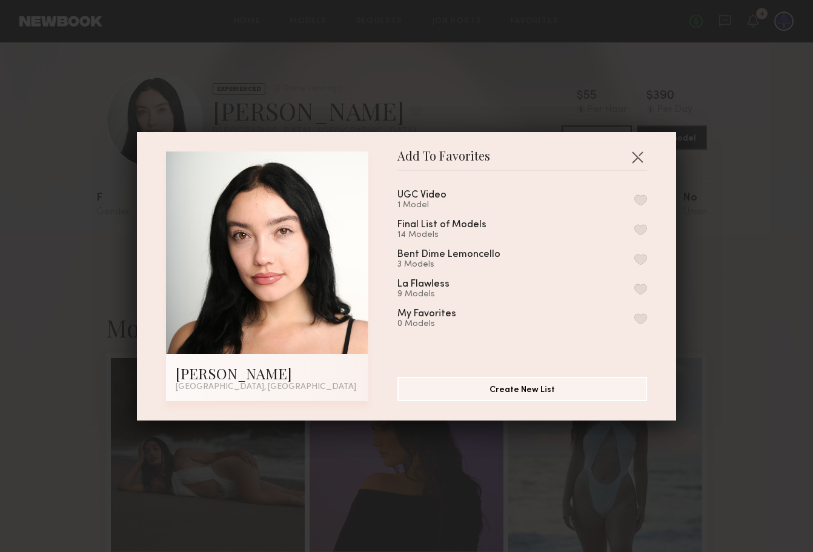
click at [434, 201] on div "1 Model" at bounding box center [436, 205] width 78 height 10
click at [640, 200] on button "button" at bounding box center [640, 199] width 13 height 11
click at [638, 157] on button "button" at bounding box center [636, 156] width 19 height 19
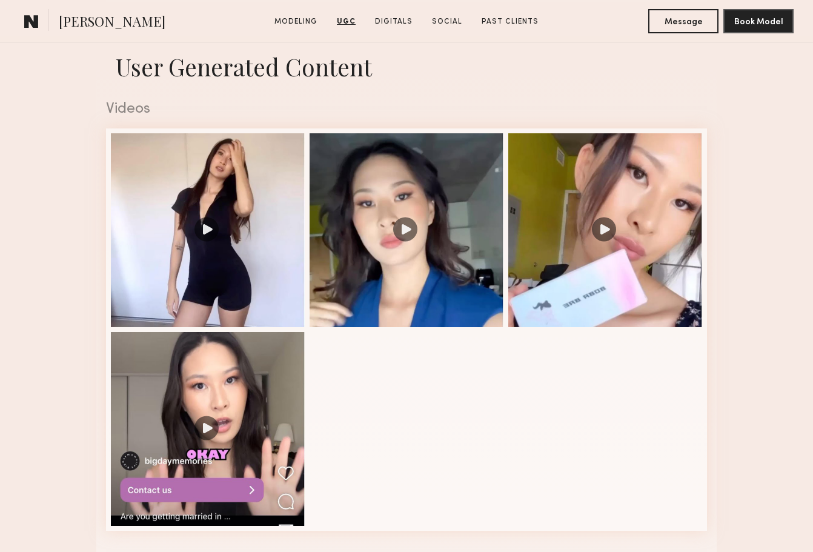
scroll to position [1131, 0]
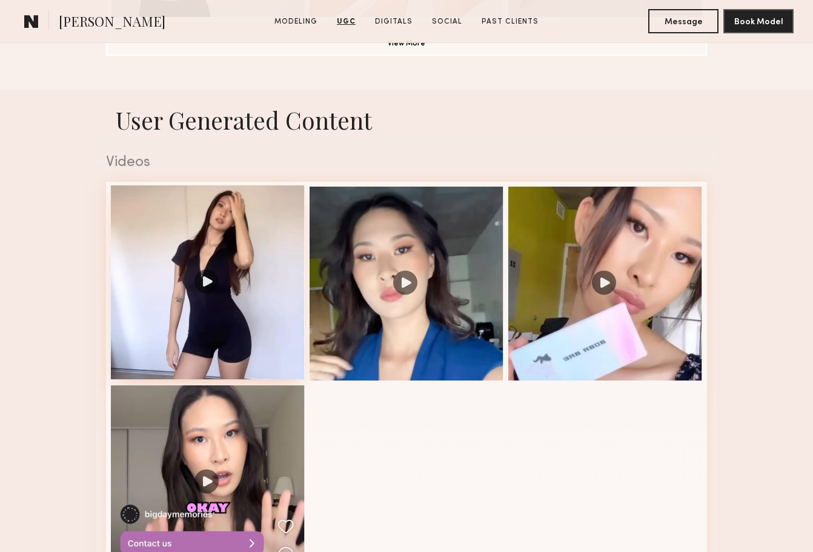
click at [233, 282] on div at bounding box center [208, 282] width 194 height 194
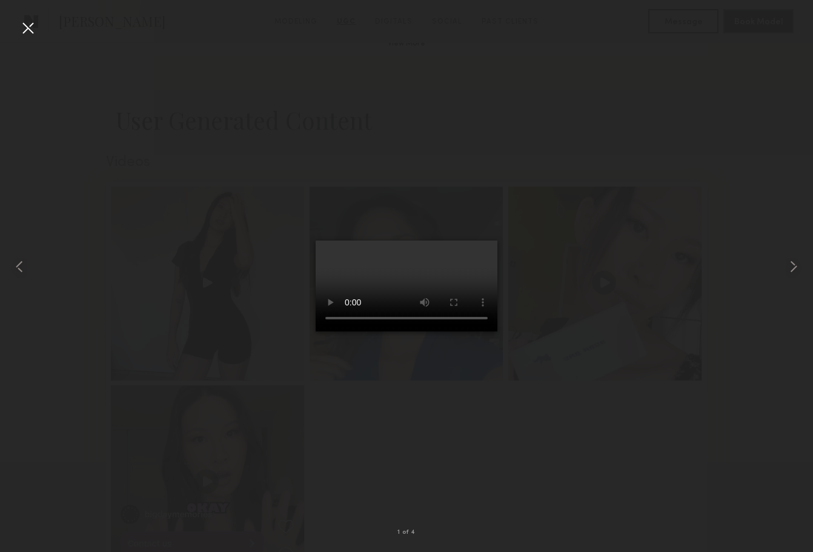
click at [31, 28] on div at bounding box center [27, 27] width 19 height 19
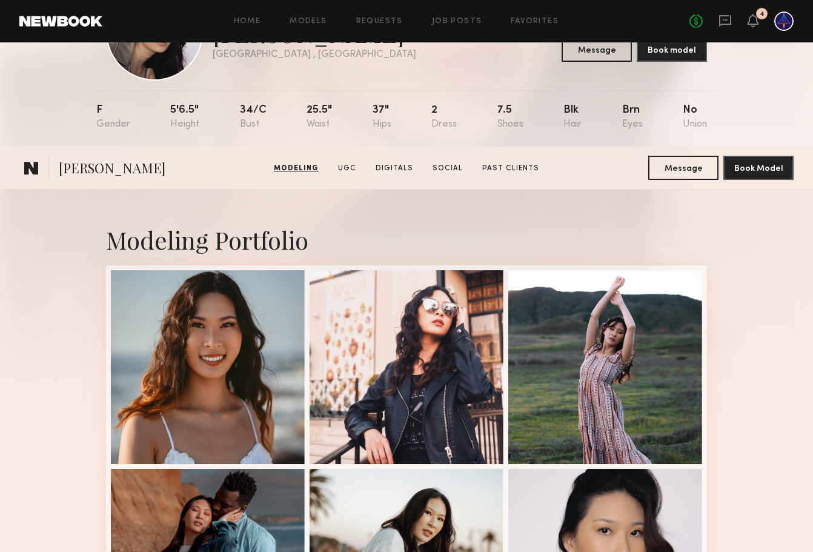
scroll to position [0, 0]
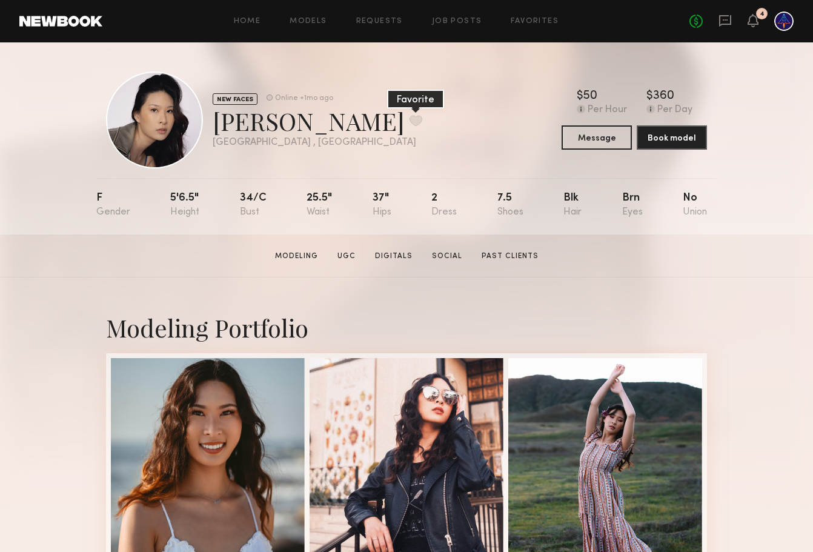
click at [409, 122] on button at bounding box center [415, 120] width 13 height 11
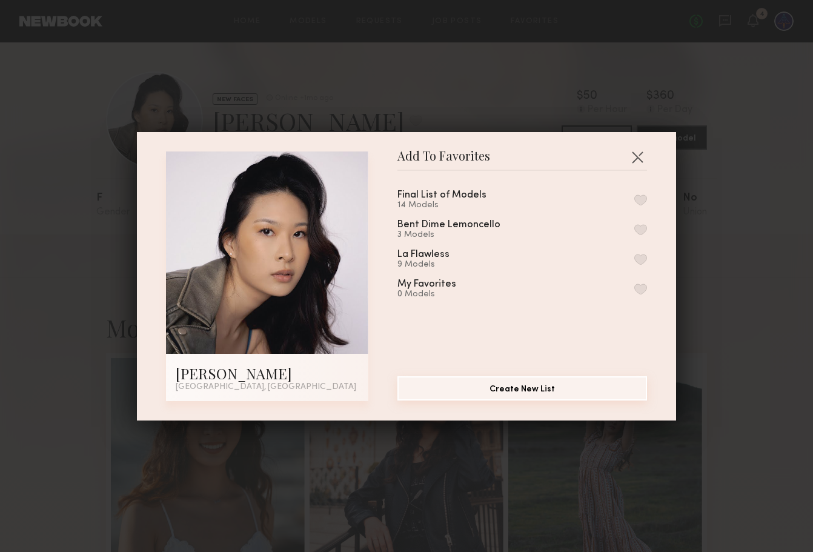
click at [547, 388] on button "Create New List" at bounding box center [522, 388] width 250 height 24
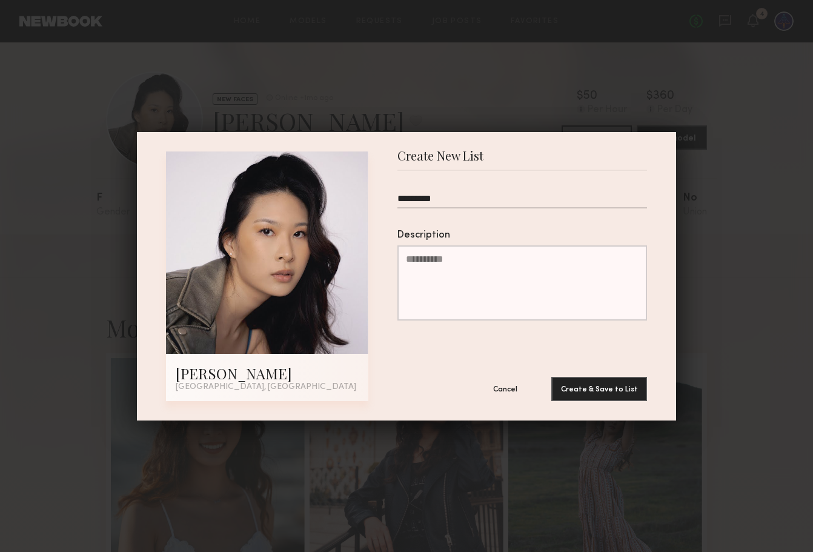
type input "*********"
click at [551, 377] on button "Create & Save to List" at bounding box center [599, 389] width 96 height 24
click at [462, 190] on form "********* Description Cancel Create & Save to List" at bounding box center [522, 286] width 250 height 230
